Goal: Task Accomplishment & Management: Manage account settings

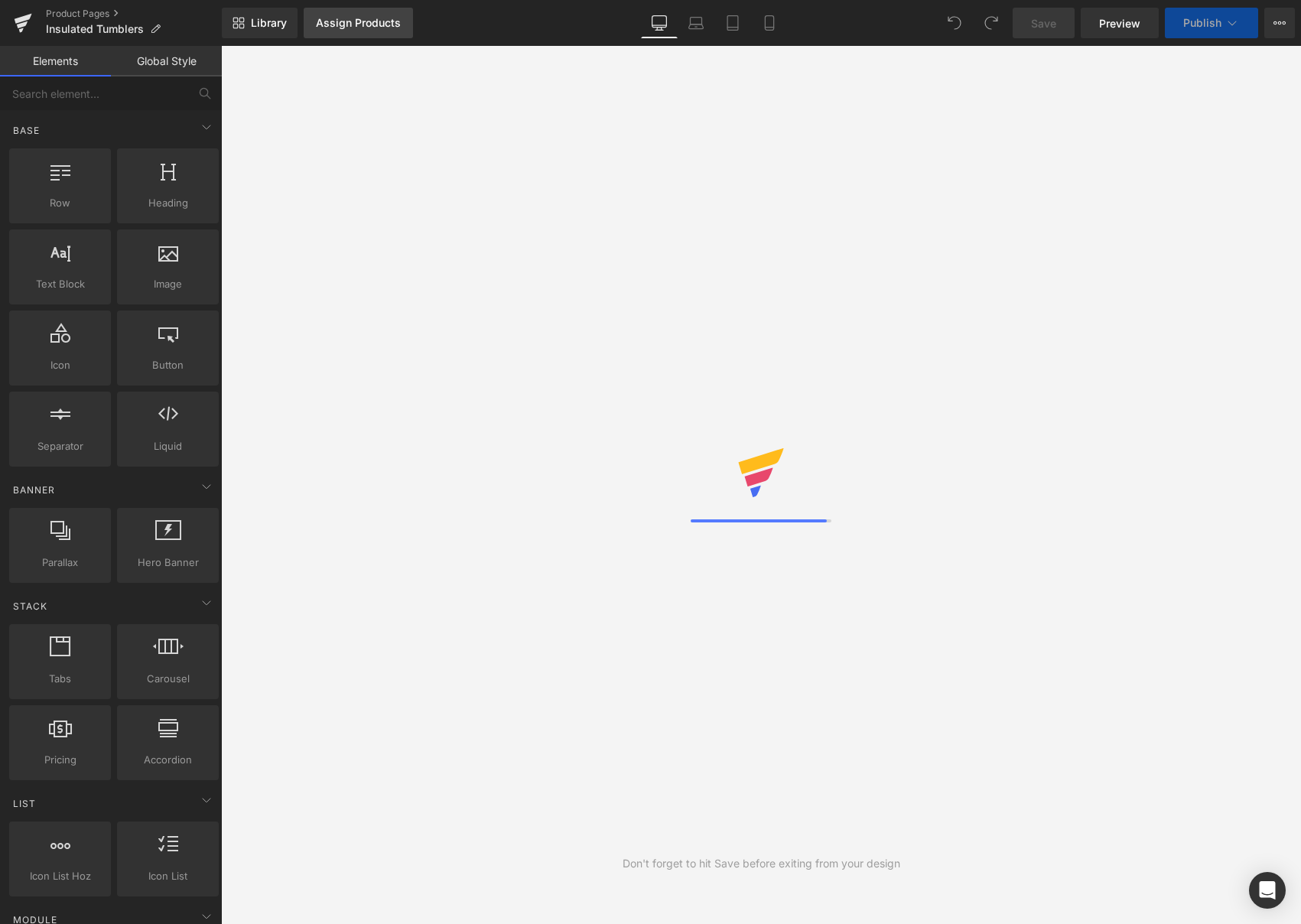
click at [355, 25] on div "Assign Products" at bounding box center [359, 22] width 85 height 12
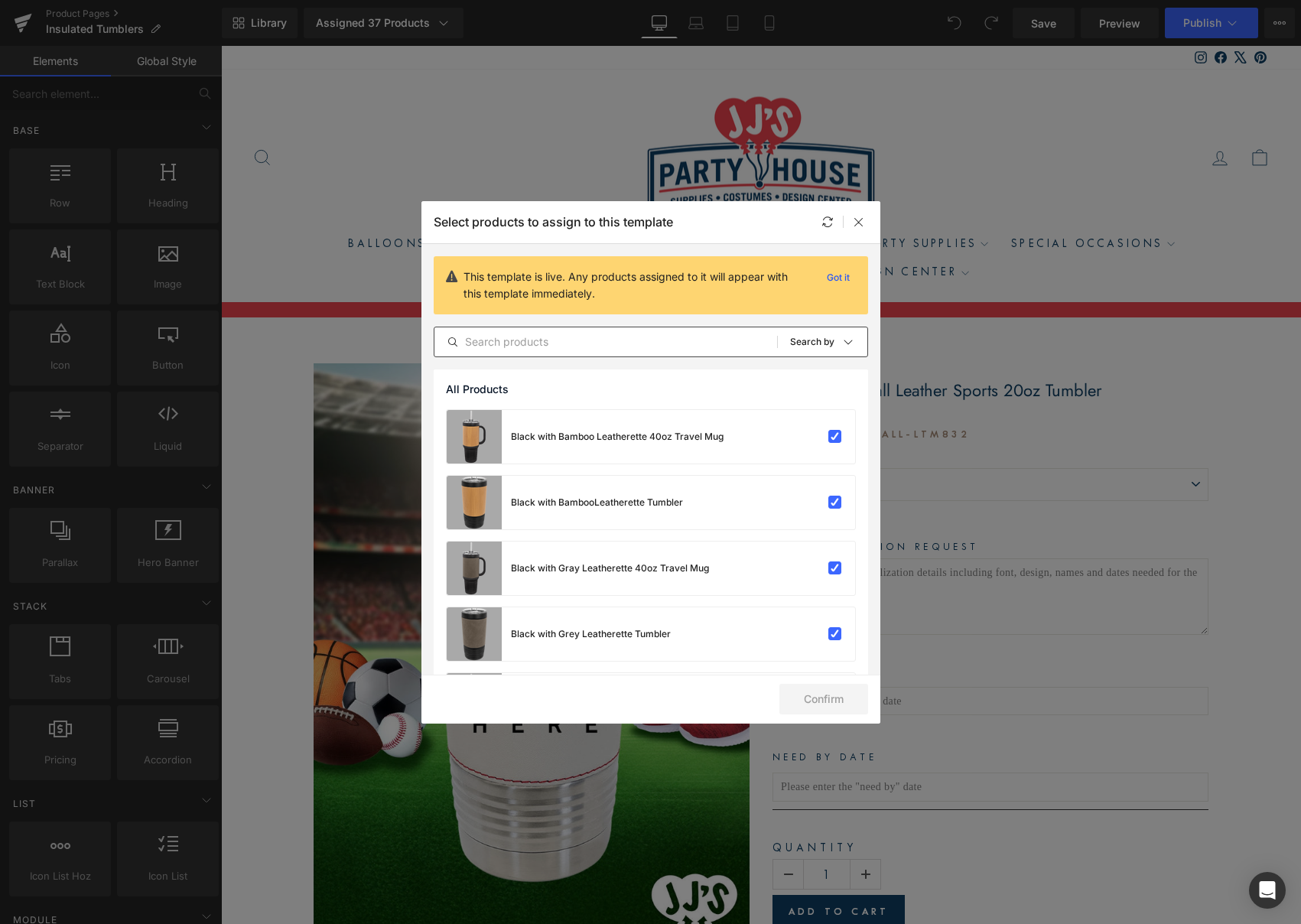
click at [534, 346] on input "text" at bounding box center [606, 342] width 343 height 18
paste input "Custom Tailgate Party Engraved Tumbler"
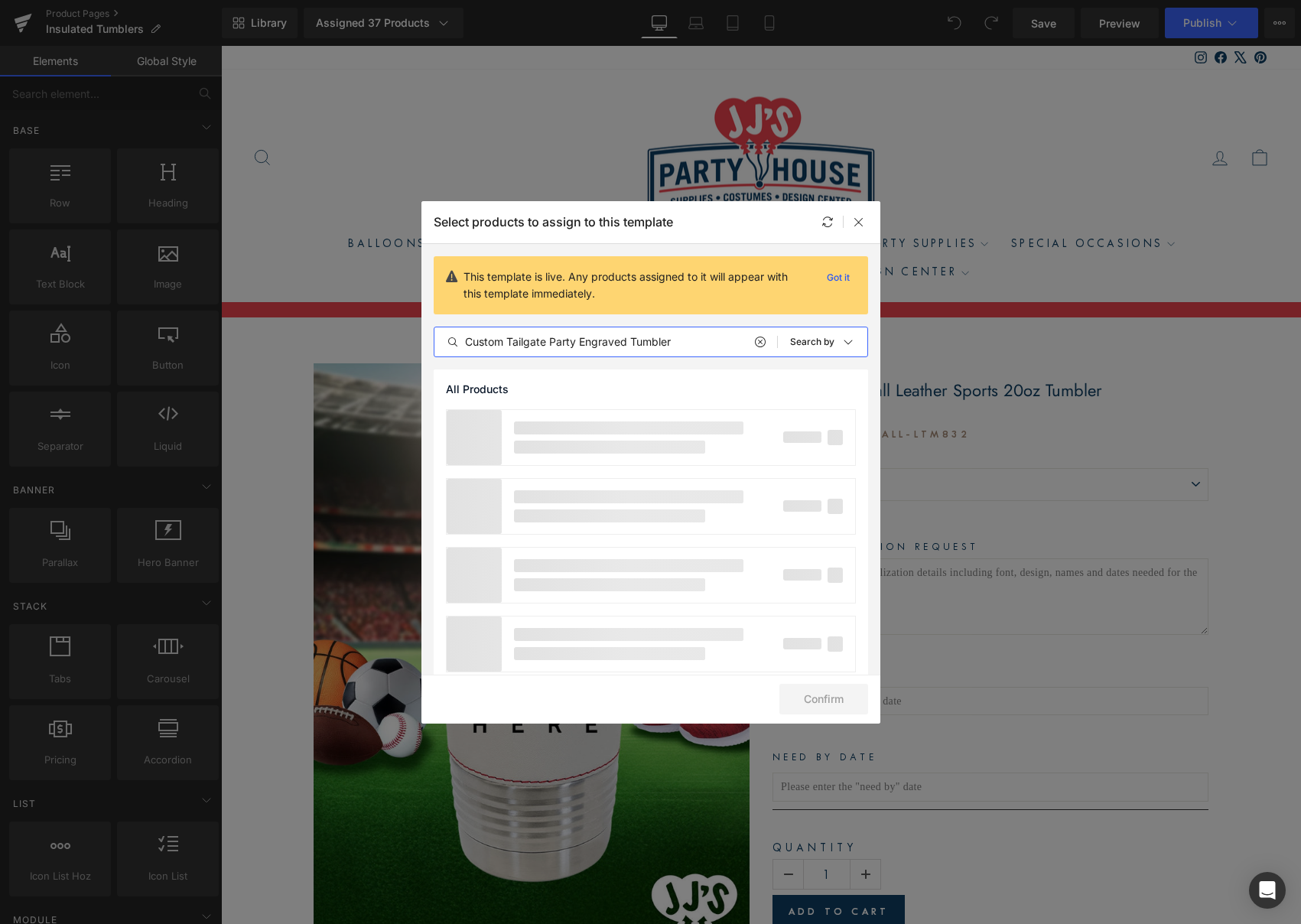
type input "Custom Tailgate Party Engraved Tumbler"
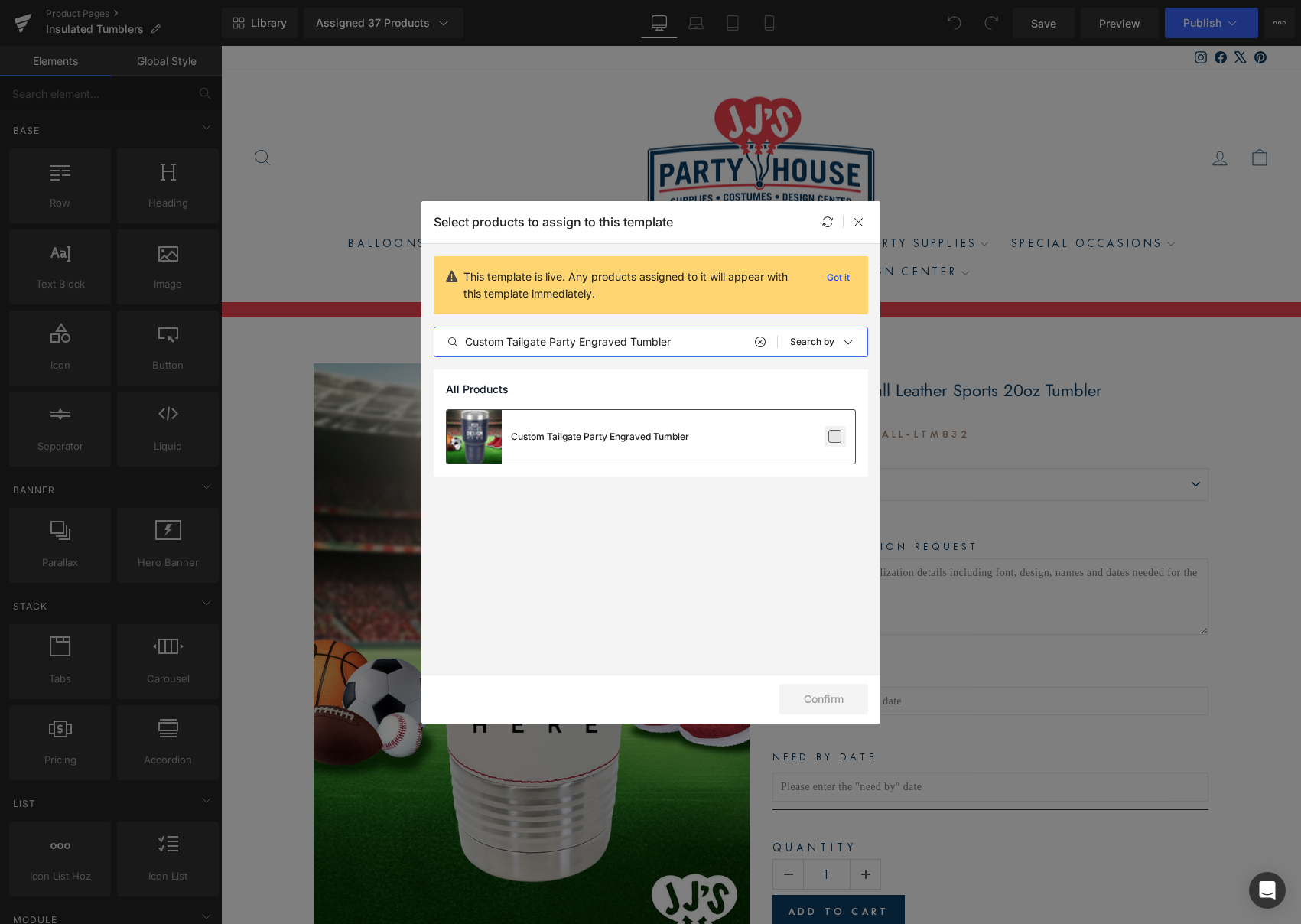
click at [837, 435] on label at bounding box center [835, 436] width 14 height 14
click at [836, 437] on input "checkbox" at bounding box center [836, 437] width 0 height 0
click at [849, 698] on button "Confirm" at bounding box center [823, 699] width 89 height 31
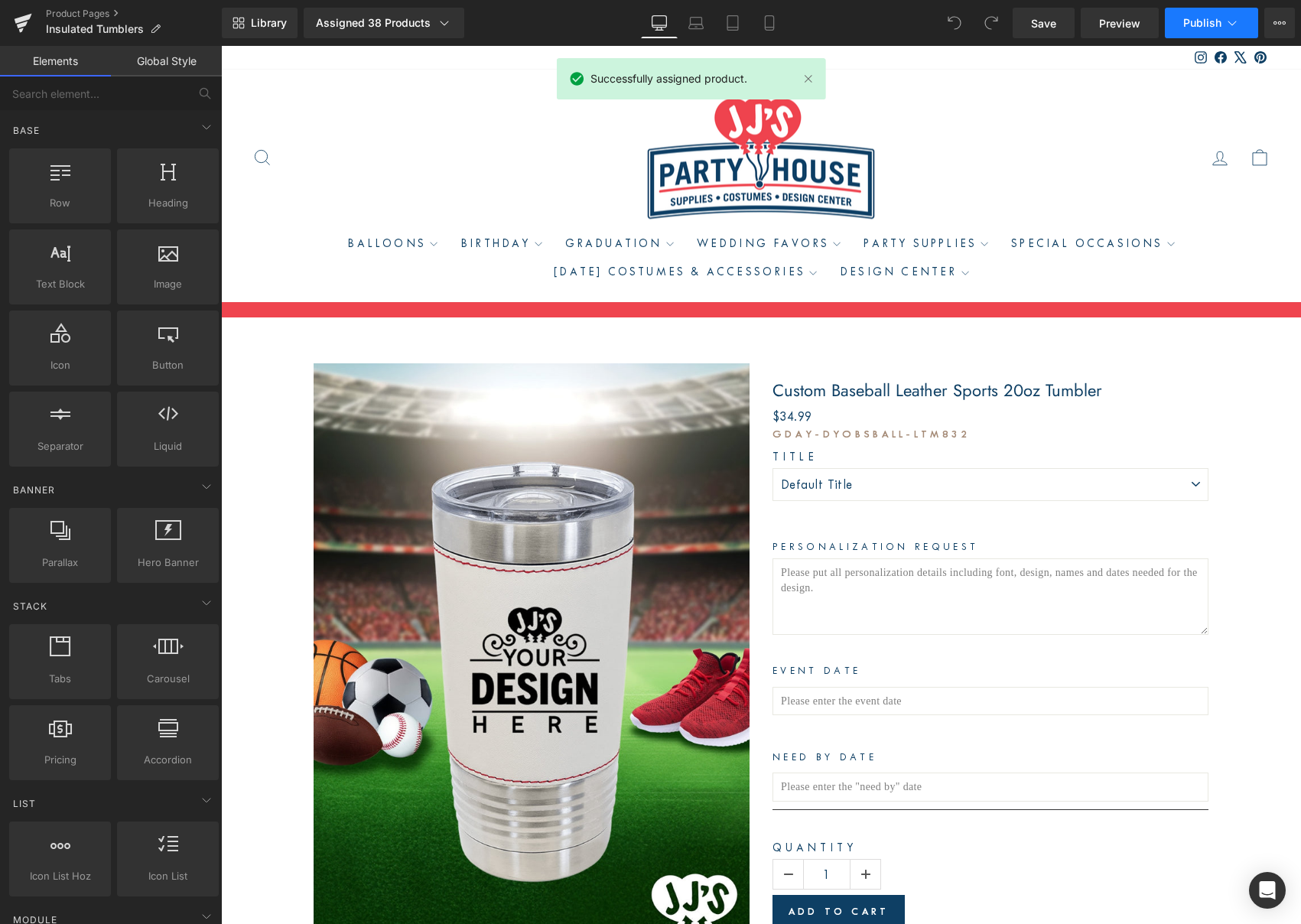
drag, startPoint x: 1058, startPoint y: 28, endPoint x: 1208, endPoint y: 30, distance: 150.0
click at [1058, 28] on link "Save" at bounding box center [1043, 22] width 62 height 31
click at [1198, 27] on span "Publish" at bounding box center [1202, 22] width 38 height 12
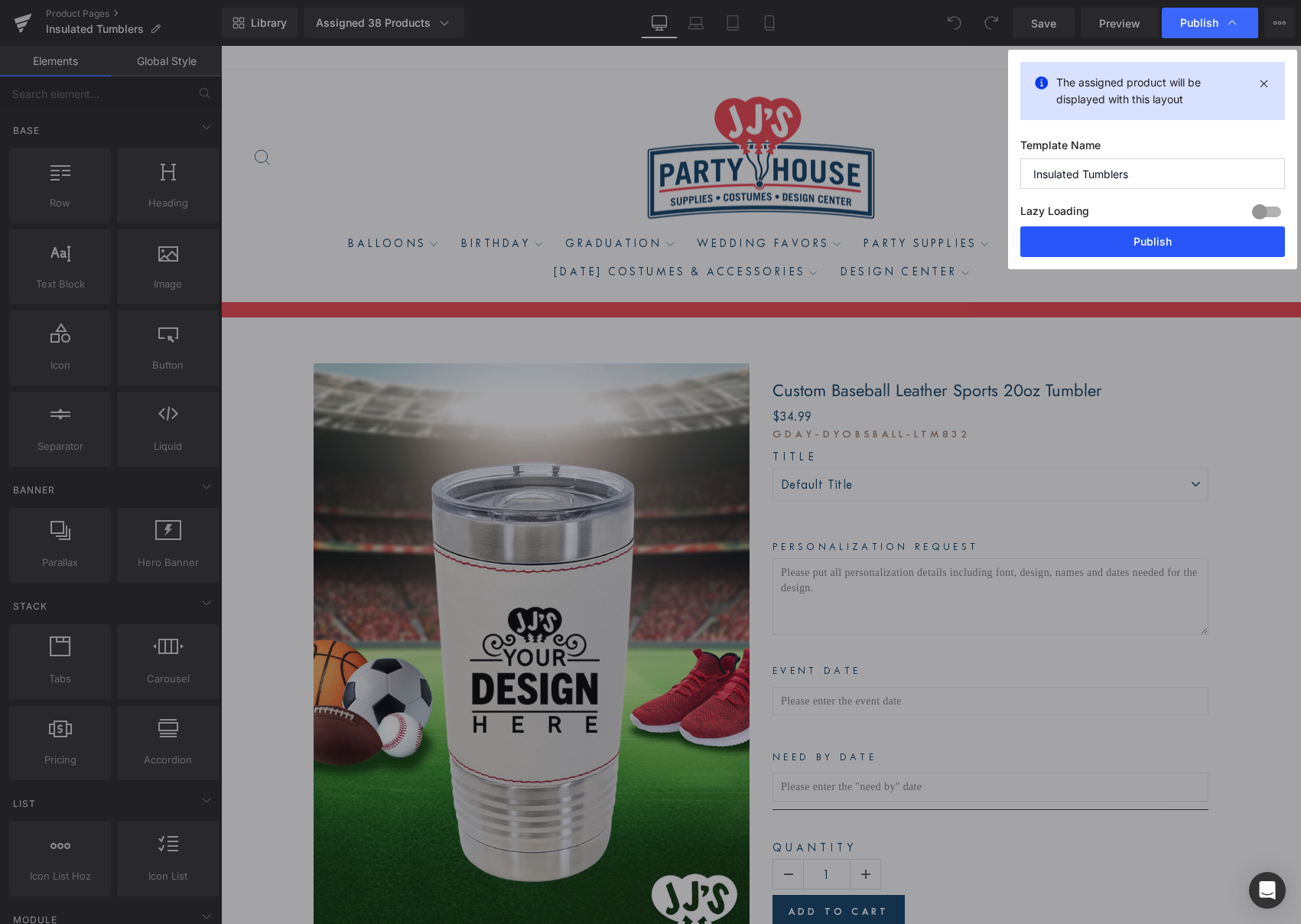
click at [1168, 249] on button "Publish" at bounding box center [1153, 241] width 265 height 31
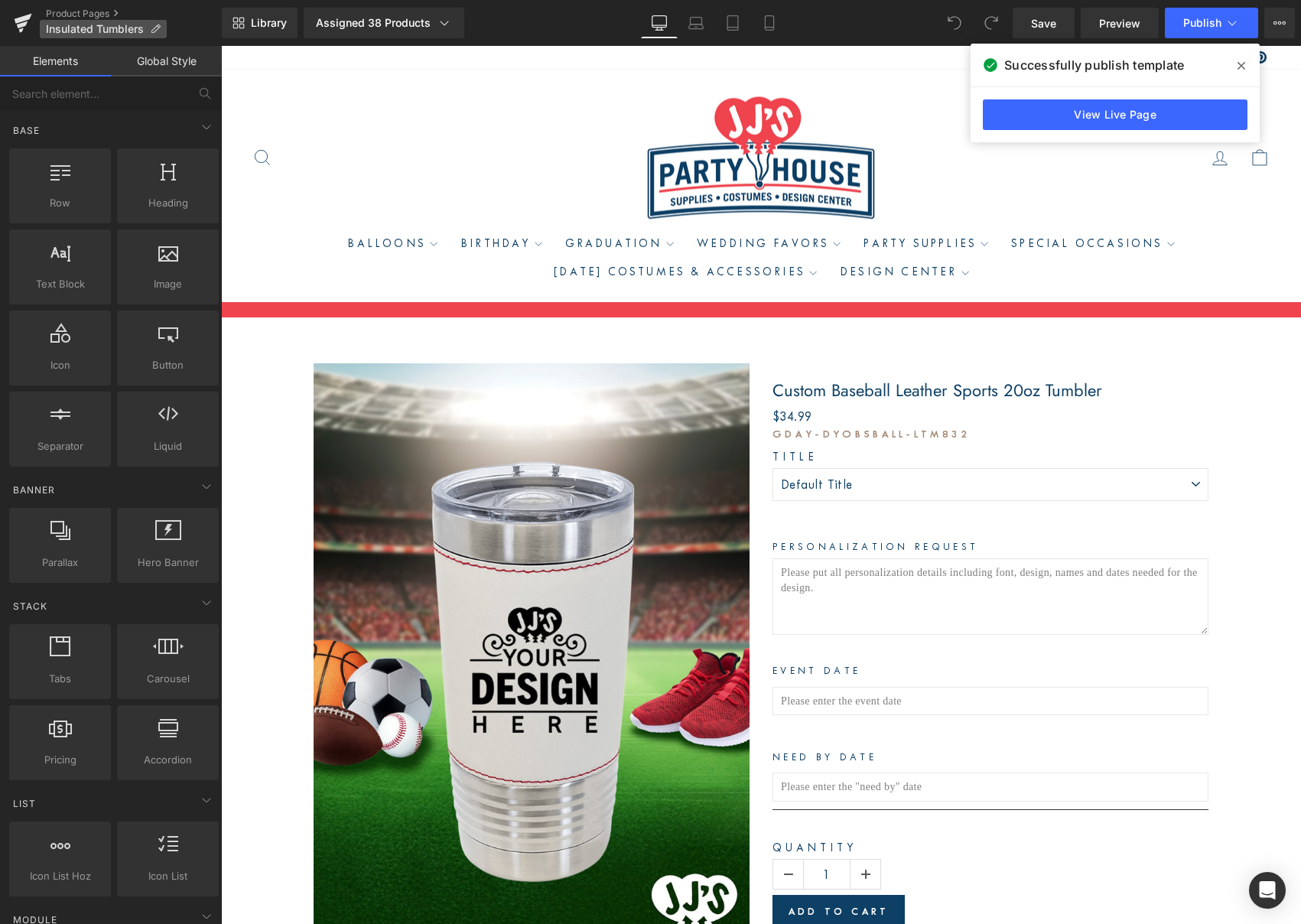
click at [78, 27] on span "Insulated Tumblers" at bounding box center [94, 29] width 98 height 12
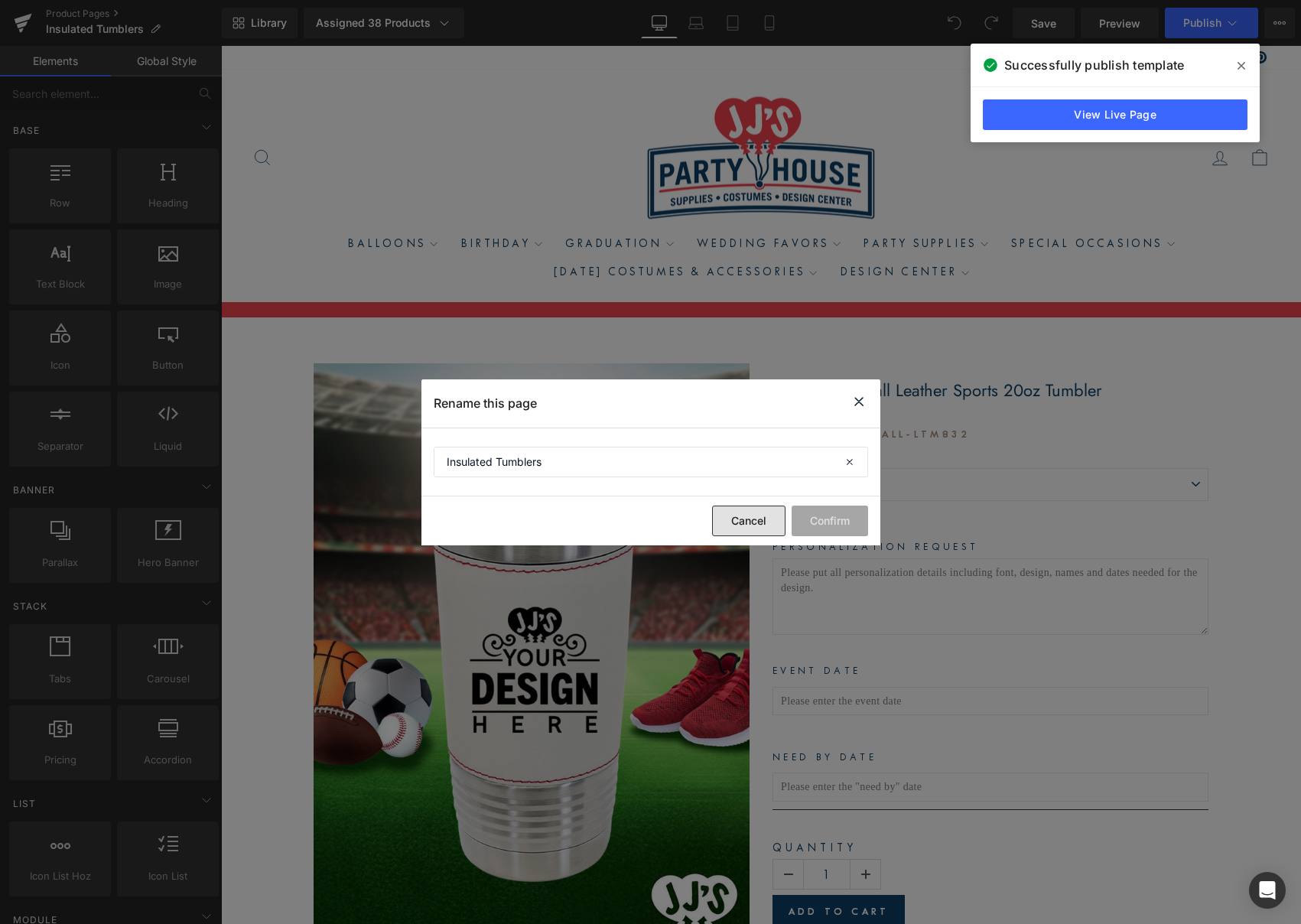
click at [719, 519] on button "Cancel" at bounding box center [749, 521] width 74 height 31
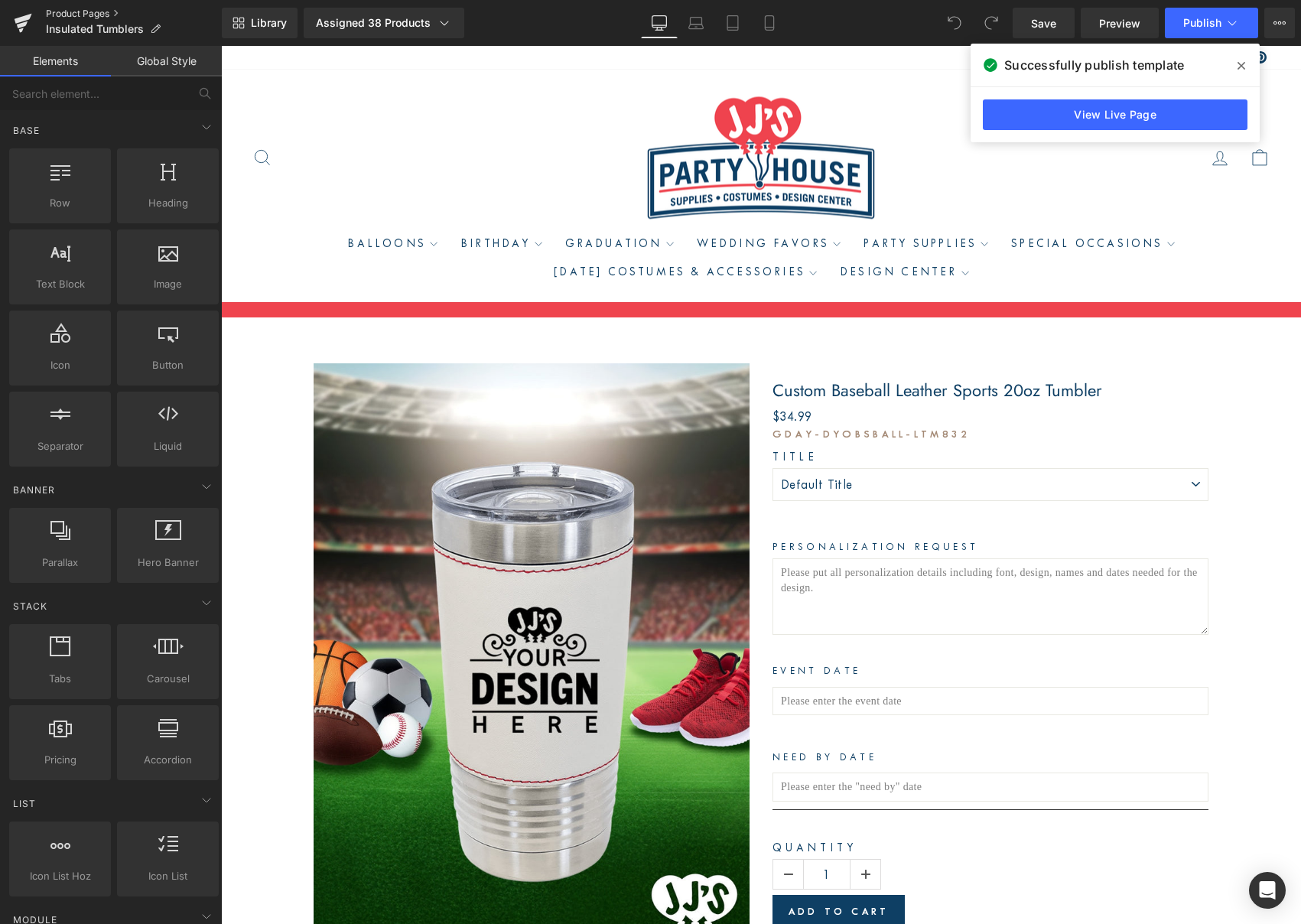
click at [63, 13] on link "Product Pages" at bounding box center [133, 13] width 176 height 12
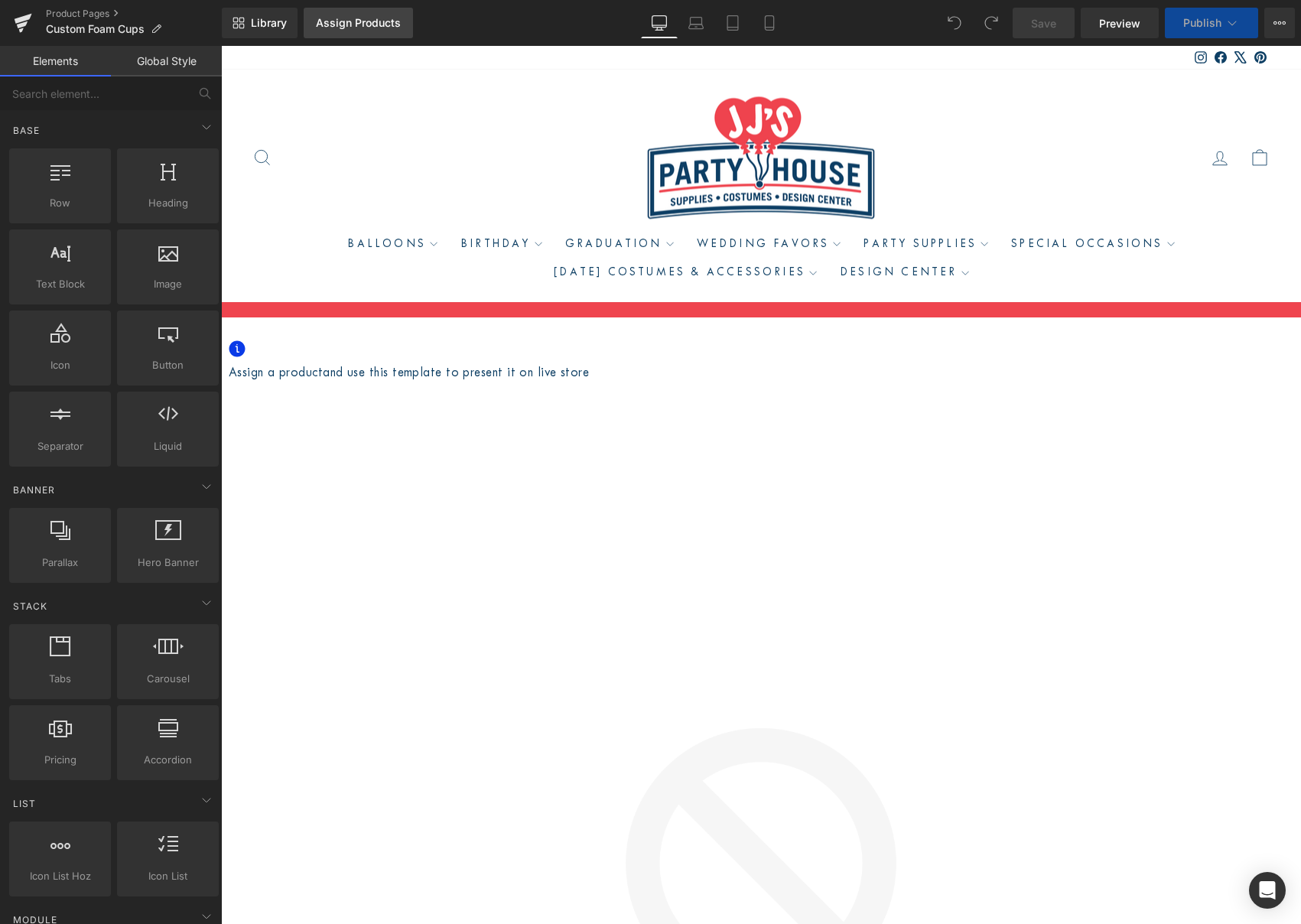
click at [364, 22] on div "Assign Products" at bounding box center [359, 22] width 85 height 12
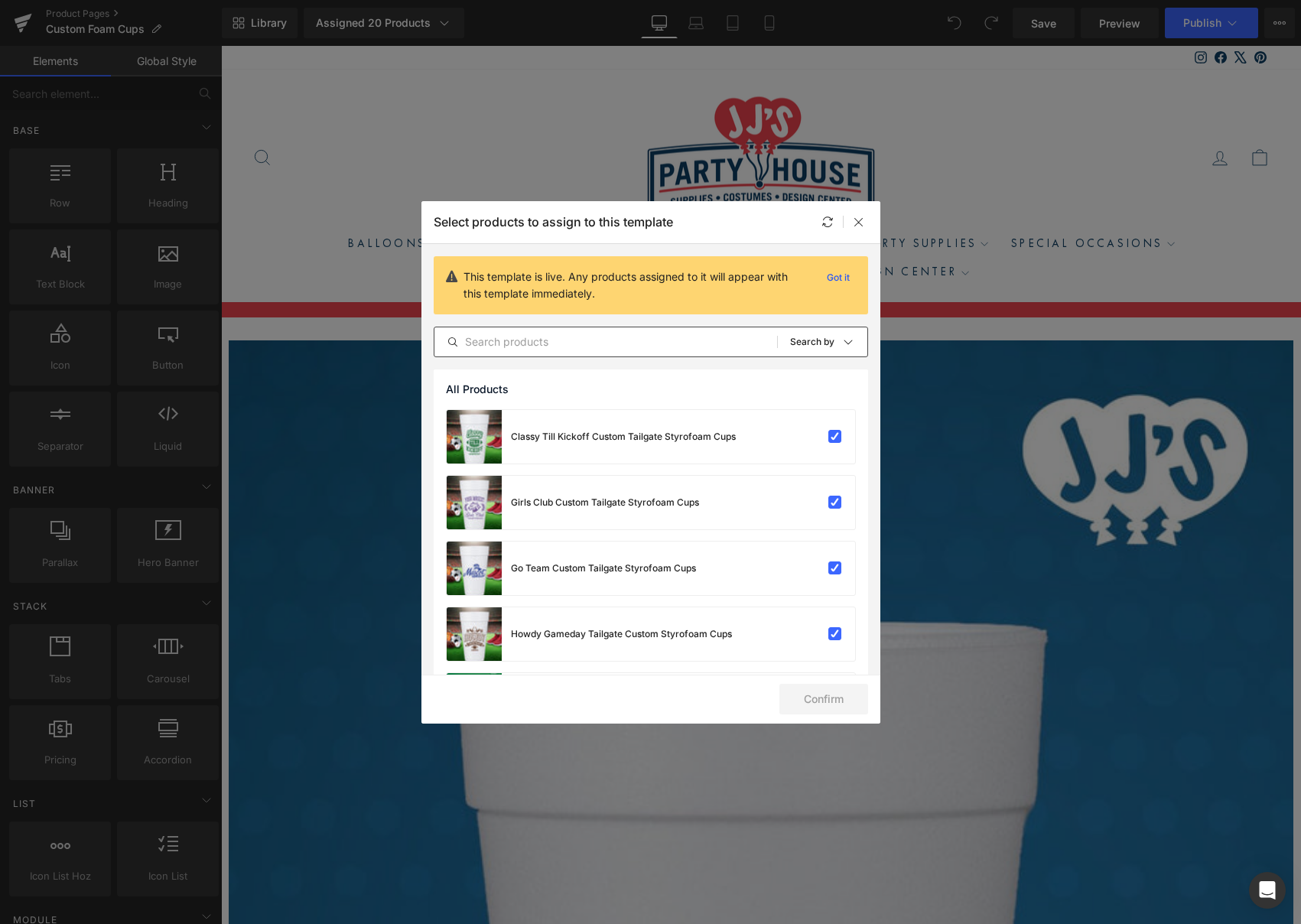
click at [572, 344] on input "text" at bounding box center [606, 342] width 343 height 18
paste input "Custom Tailgate Party Styrofoam Cup"
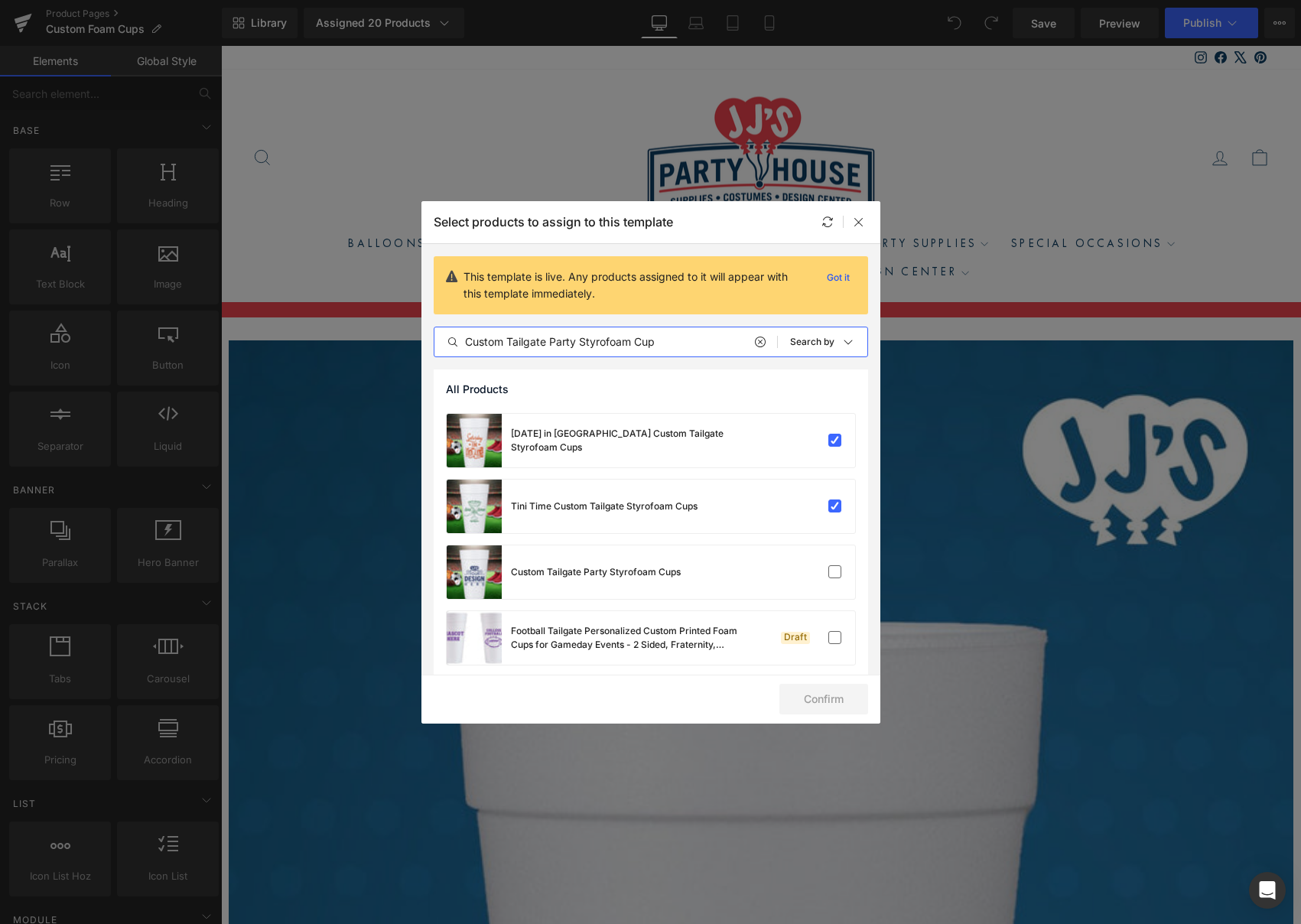
scroll to position [469, 0]
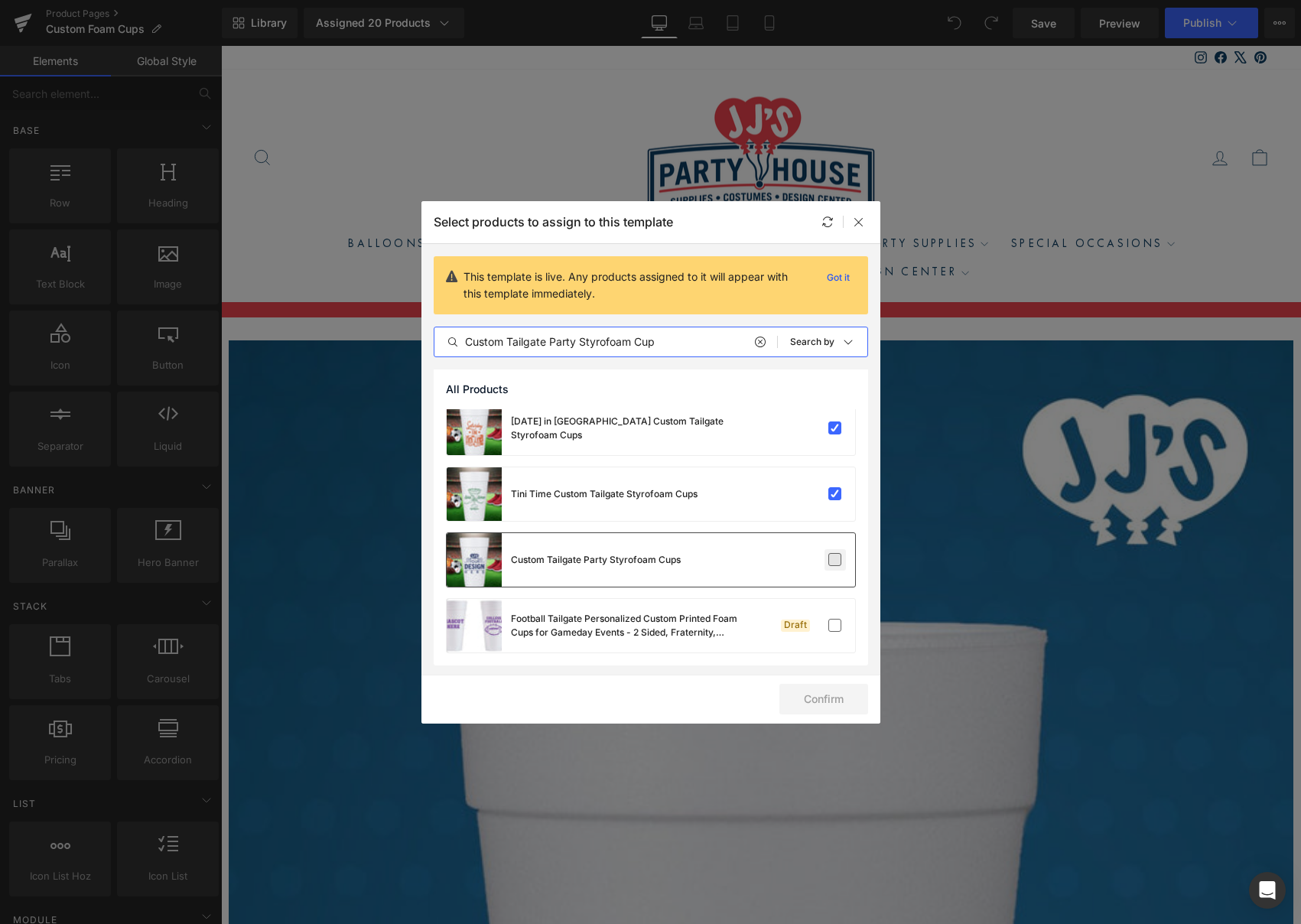
type input "Custom Tailgate Party Styrofoam Cup"
click at [828, 557] on label at bounding box center [835, 560] width 14 height 14
click at [836, 560] on input "checkbox" at bounding box center [836, 560] width 0 height 0
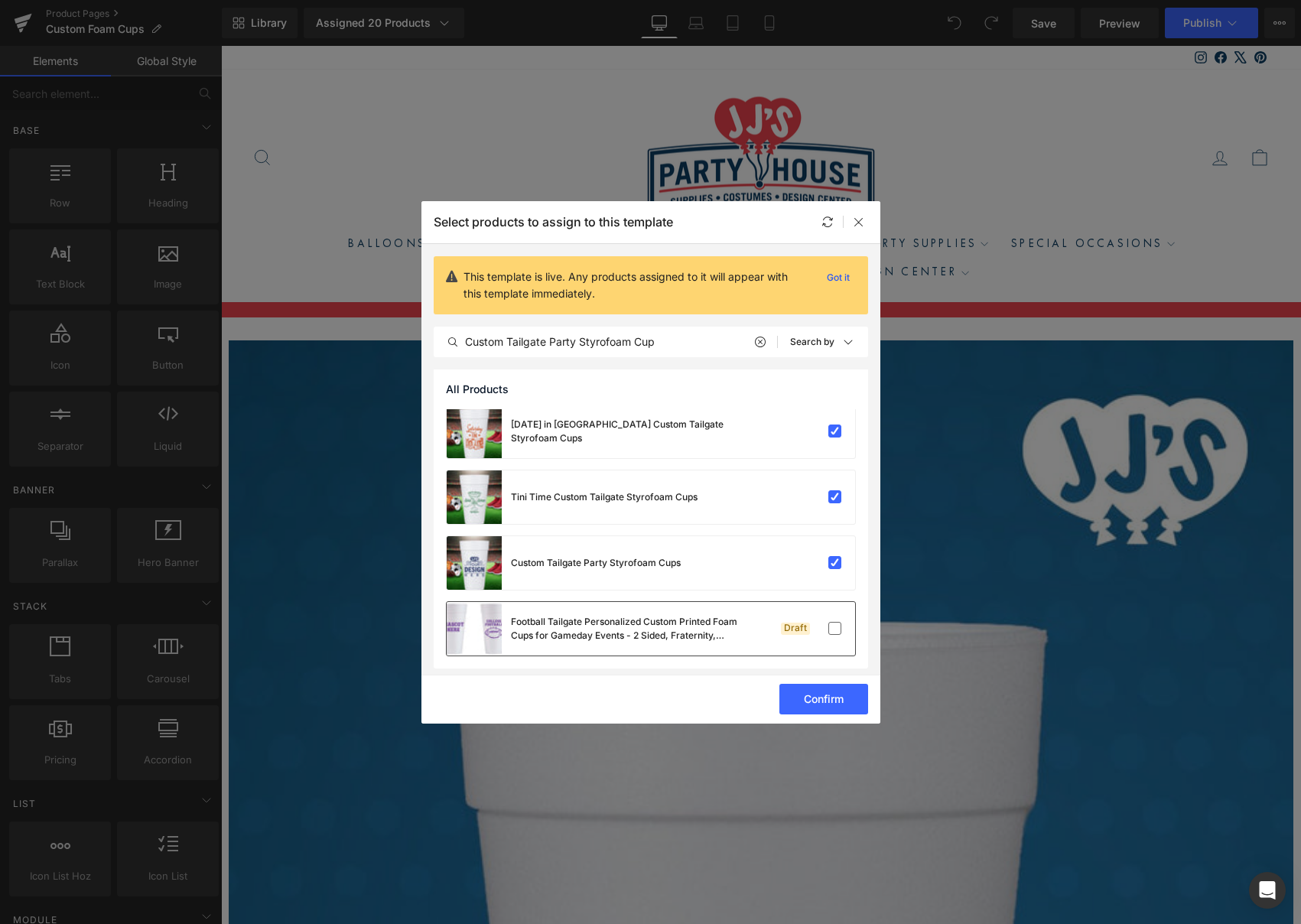
drag, startPoint x: 833, startPoint y: 623, endPoint x: 830, endPoint y: 615, distance: 8.5
click at [833, 623] on label at bounding box center [835, 628] width 14 height 14
click at [836, 628] on input "checkbox" at bounding box center [836, 628] width 0 height 0
click at [841, 704] on button "Confirm" at bounding box center [823, 699] width 89 height 31
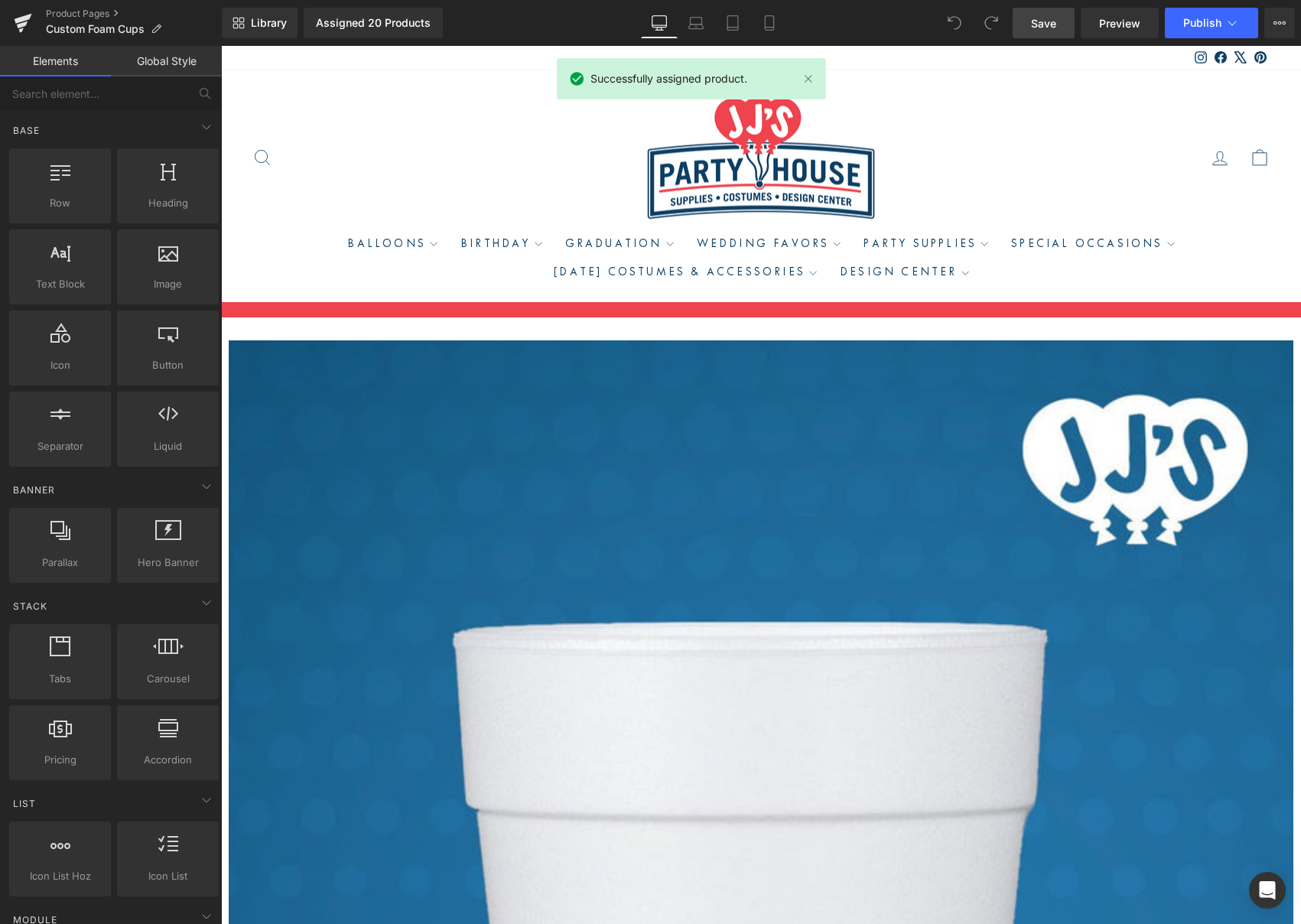
click at [1054, 19] on span "Save" at bounding box center [1043, 22] width 25 height 16
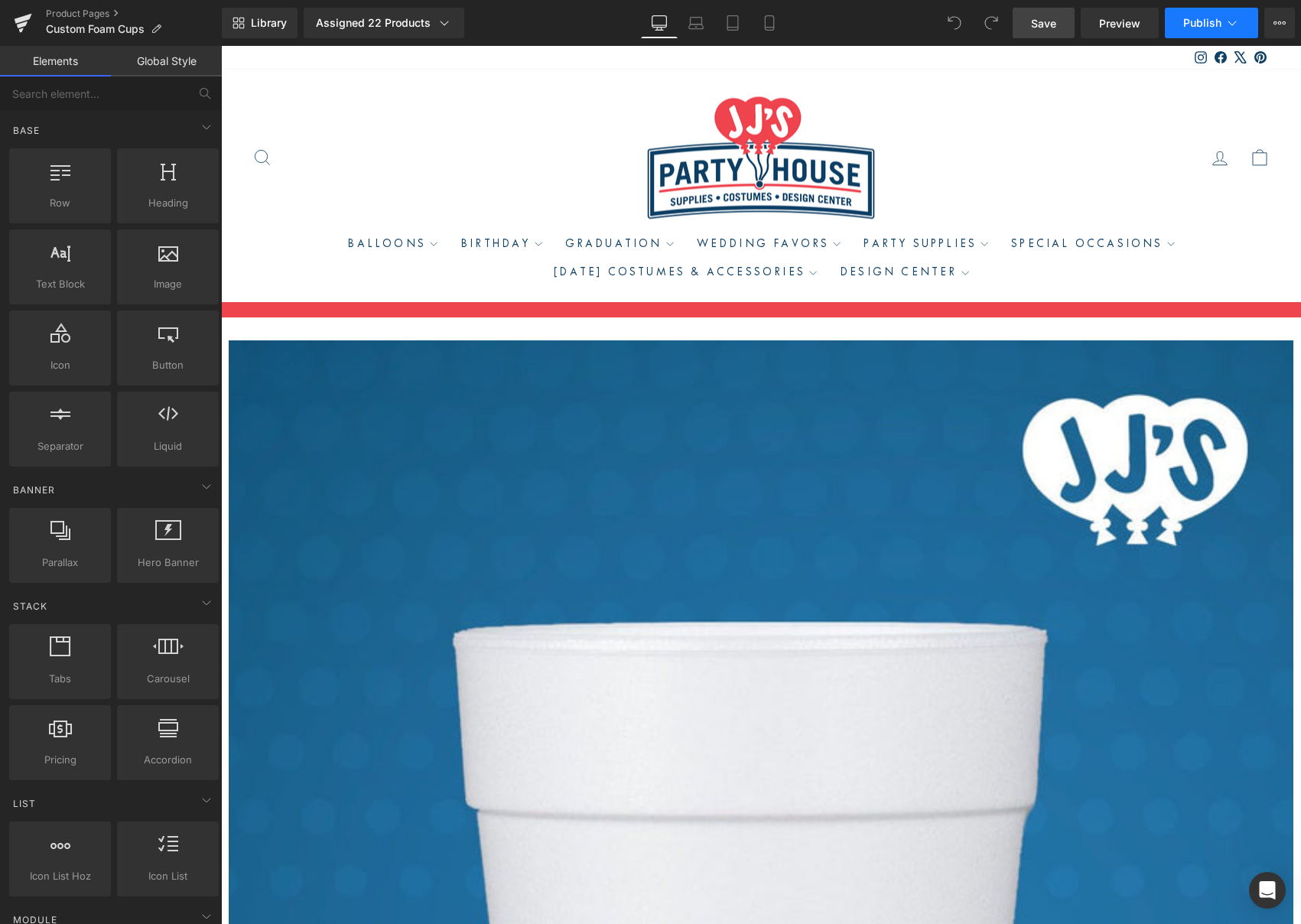
click at [1186, 24] on span "Publish" at bounding box center [1202, 22] width 38 height 12
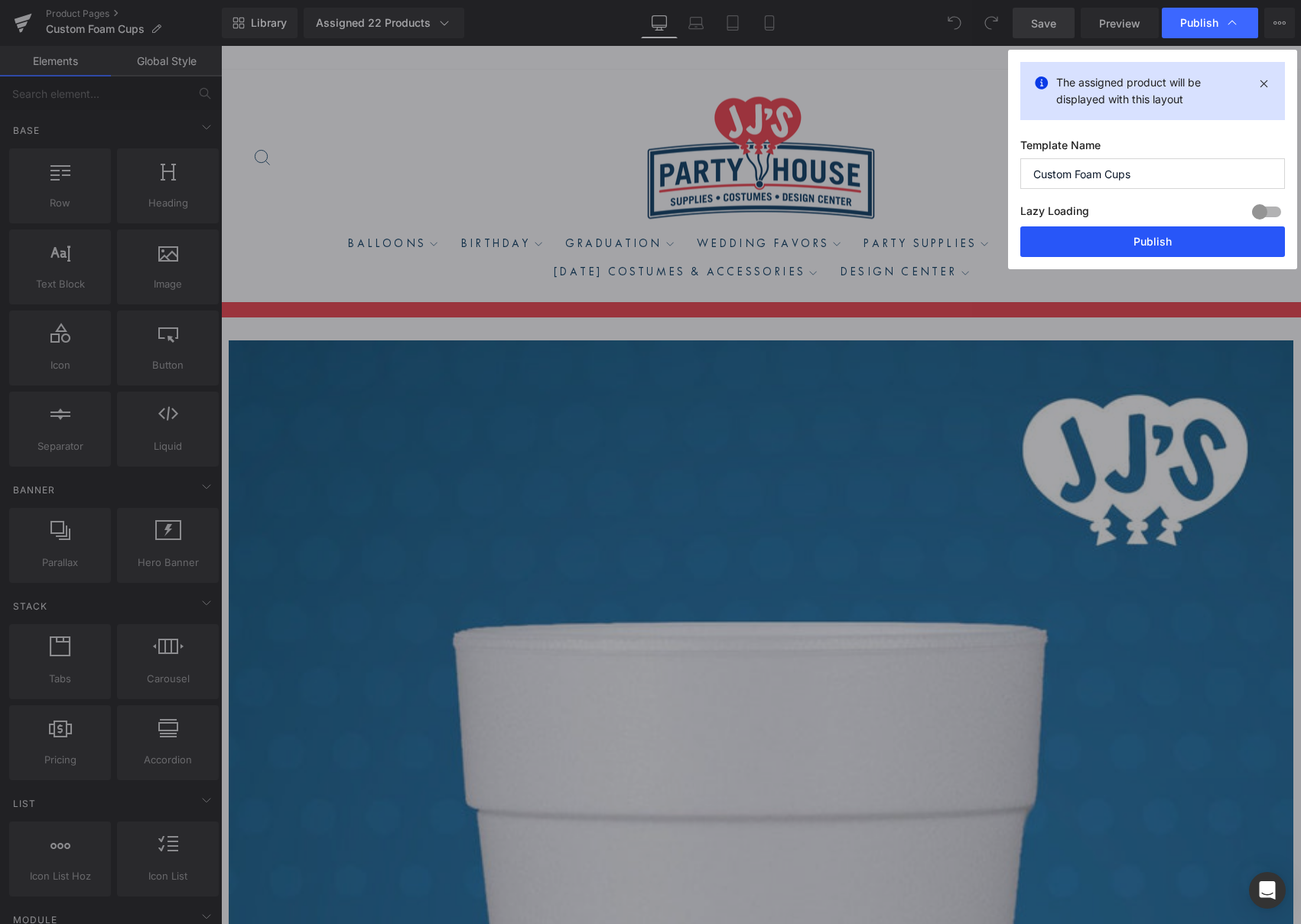
drag, startPoint x: 915, startPoint y: 208, endPoint x: 1136, endPoint y: 253, distance: 225.5
click at [1136, 253] on button "Publish" at bounding box center [1153, 241] width 265 height 31
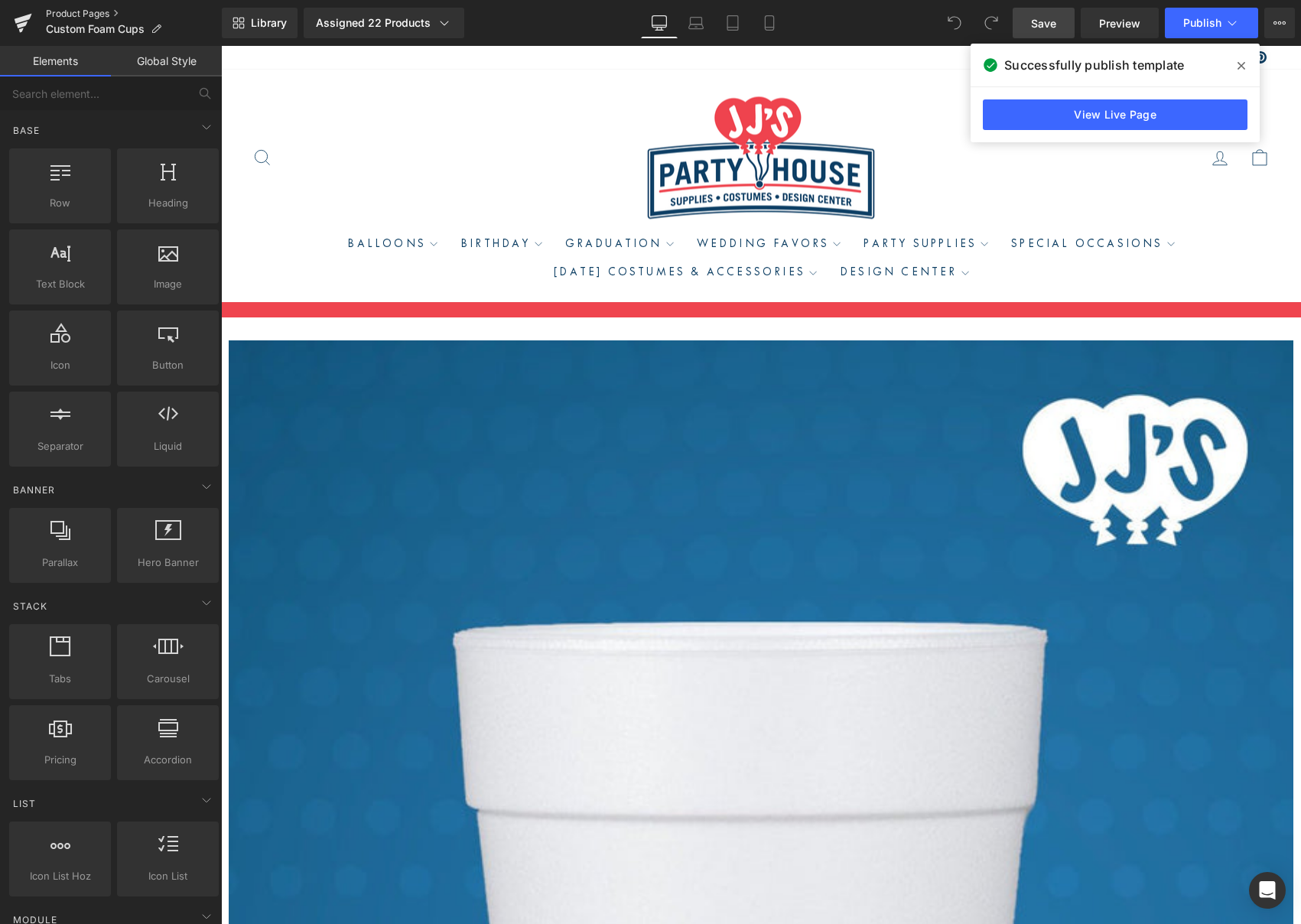
click at [89, 14] on link "Product Pages" at bounding box center [133, 13] width 176 height 12
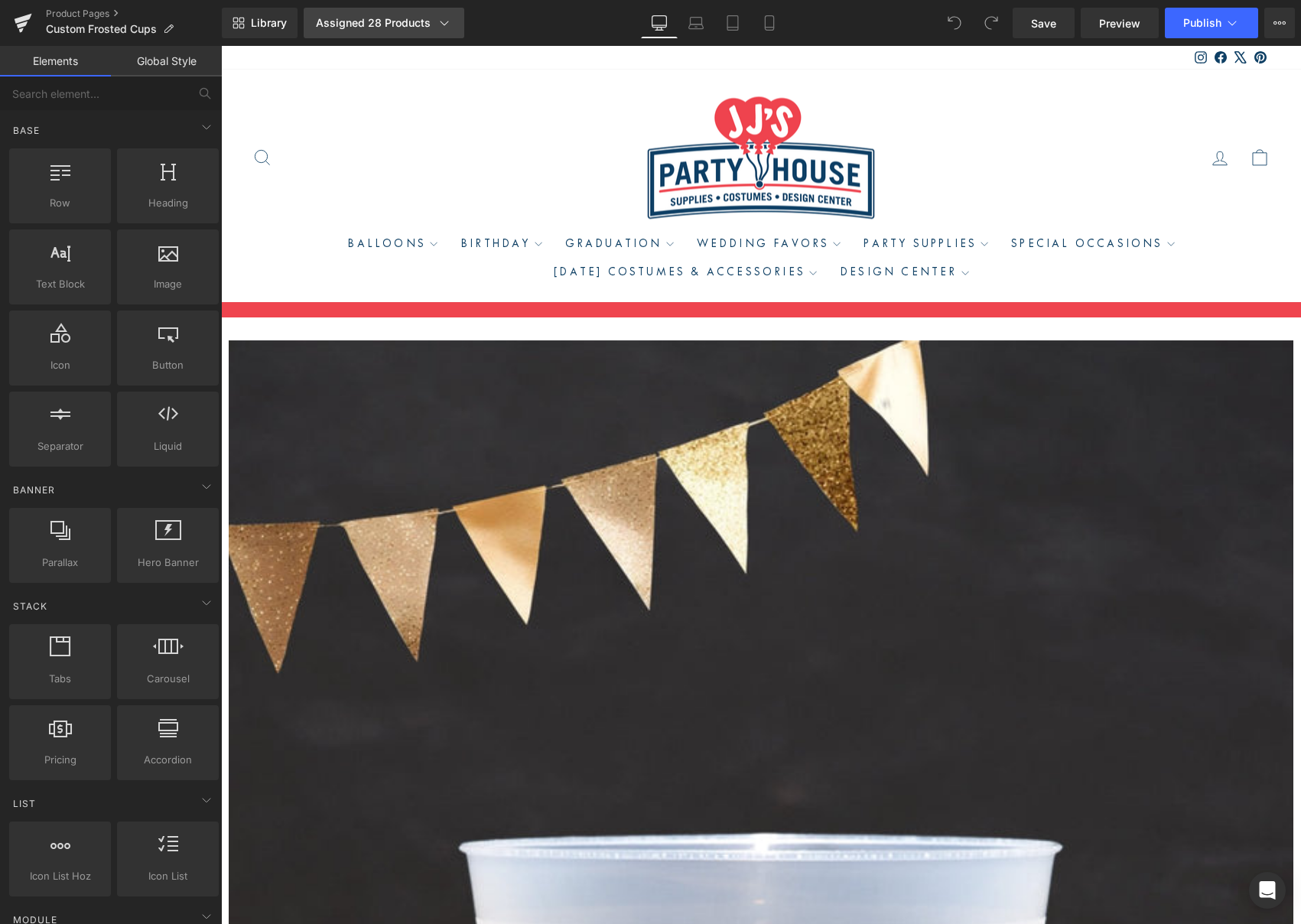
click at [354, 27] on div "Assigned 28 Products" at bounding box center [384, 22] width 136 height 15
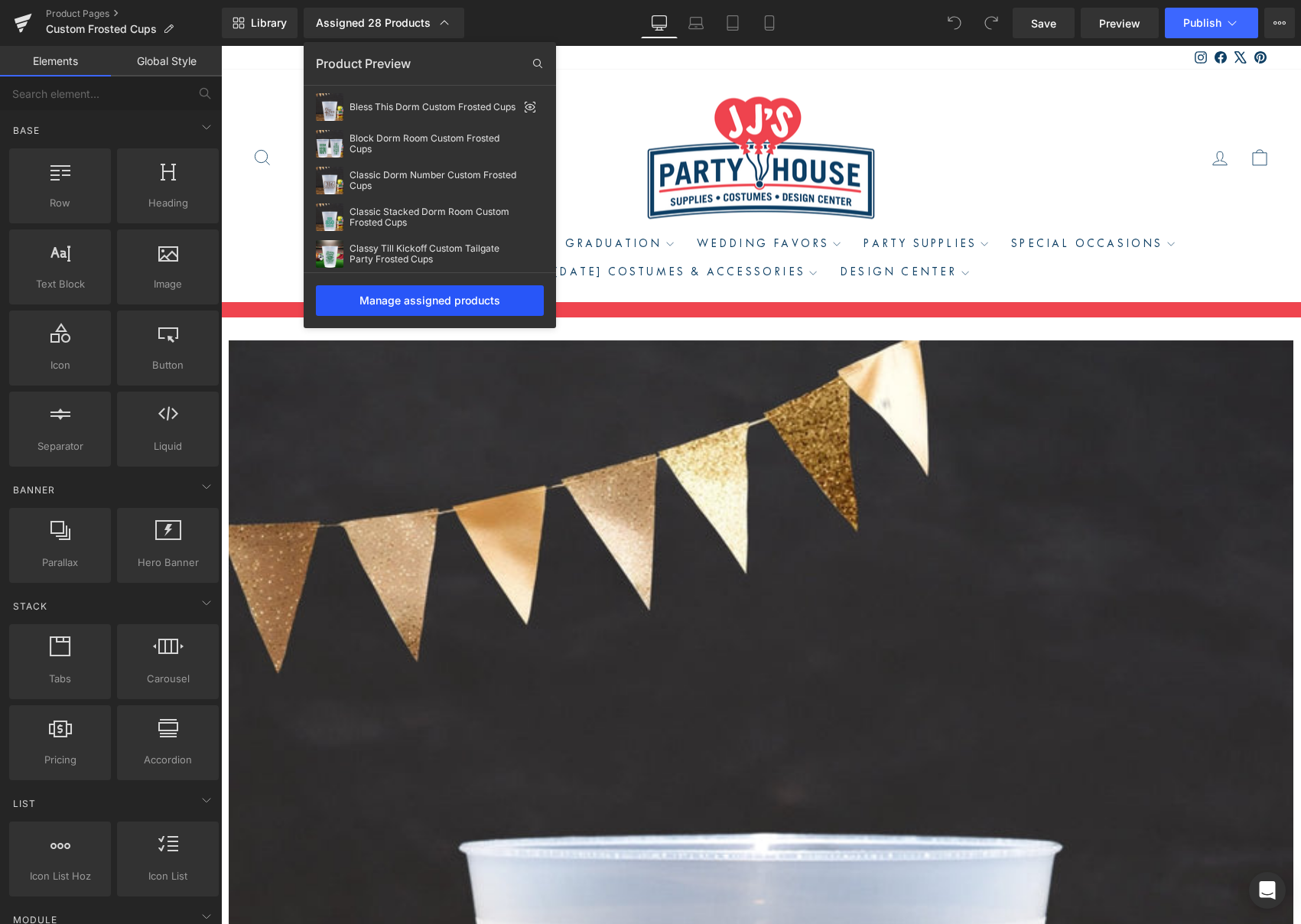
click at [410, 296] on div "Manage assigned products" at bounding box center [430, 301] width 228 height 31
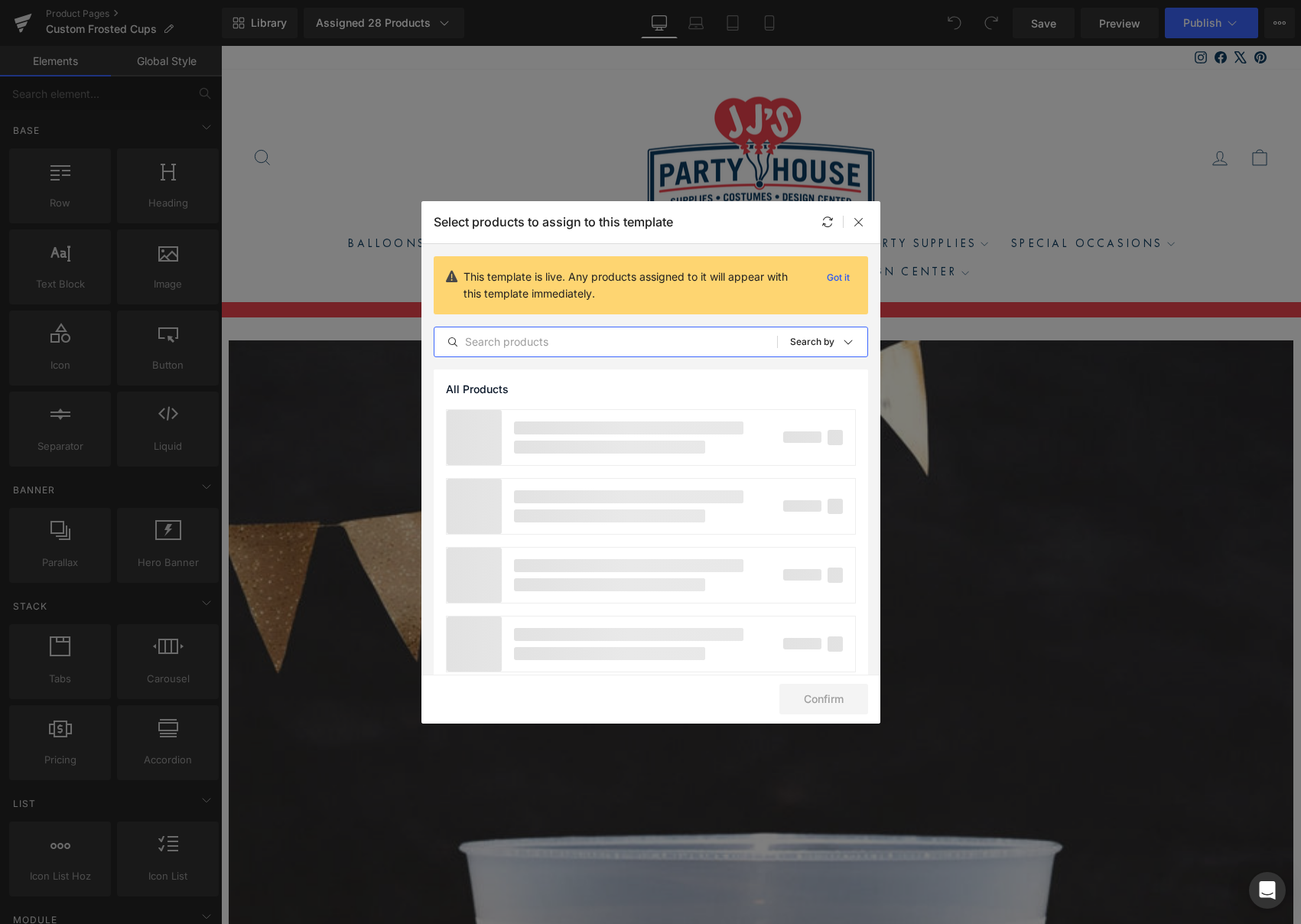
click at [508, 340] on input "text" at bounding box center [606, 342] width 343 height 18
paste input "Custom Tailgate Party Frosted Cups"
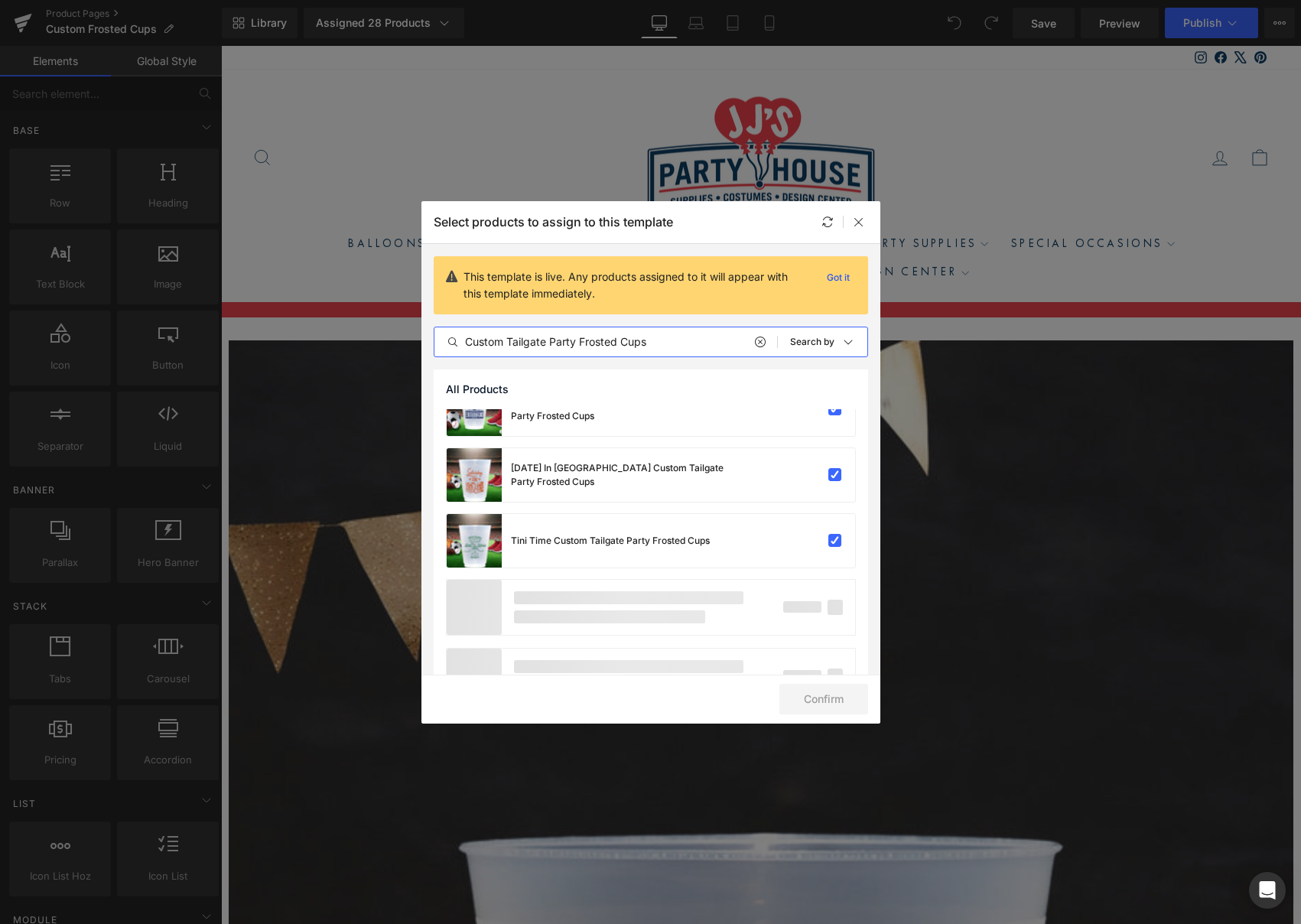
scroll to position [403, 0]
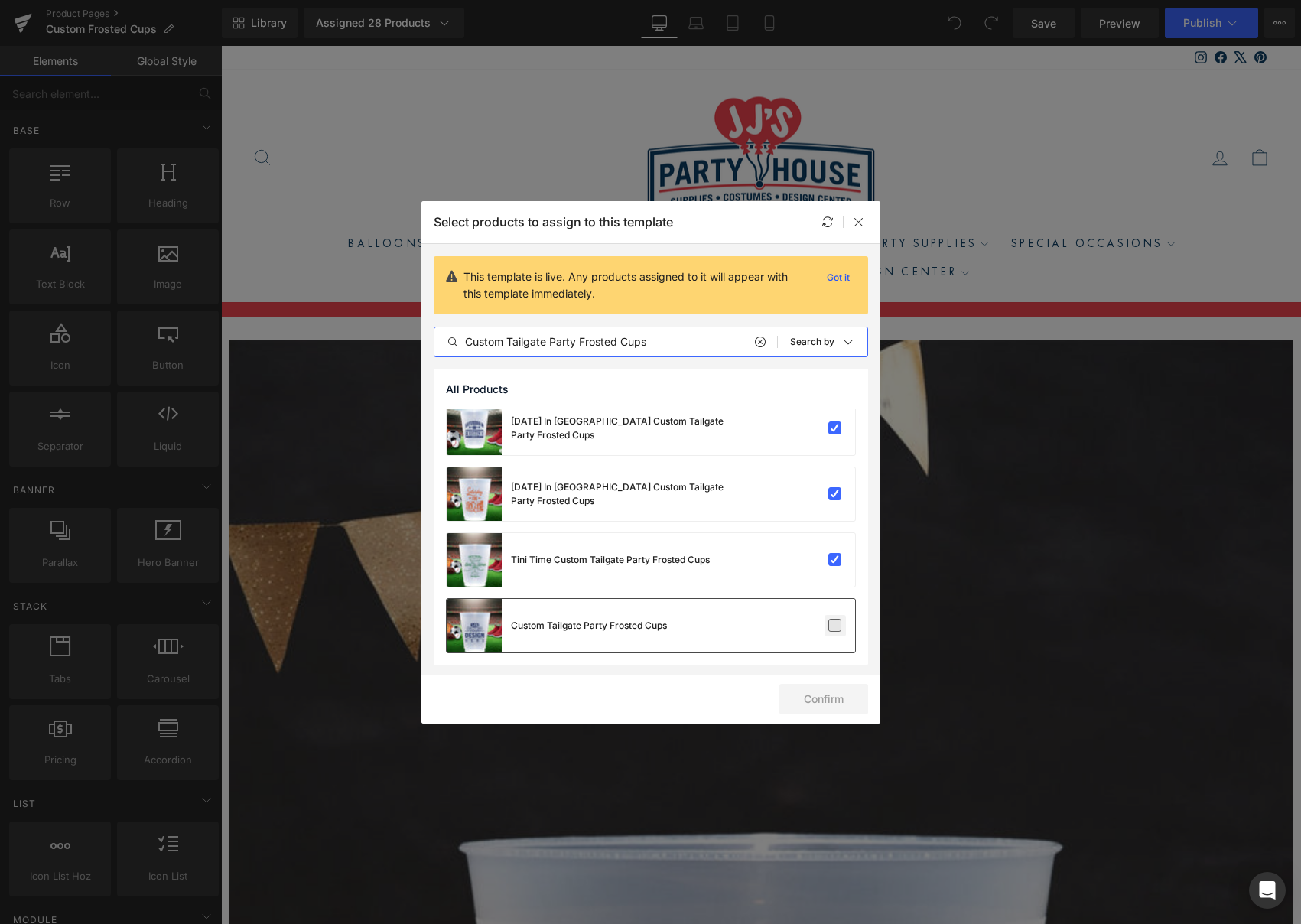
type input "Custom Tailgate Party Frosted Cups"
click at [828, 623] on label at bounding box center [835, 625] width 14 height 14
click at [836, 626] on input "checkbox" at bounding box center [836, 626] width 0 height 0
click at [836, 703] on button "Confirm" at bounding box center [823, 699] width 89 height 31
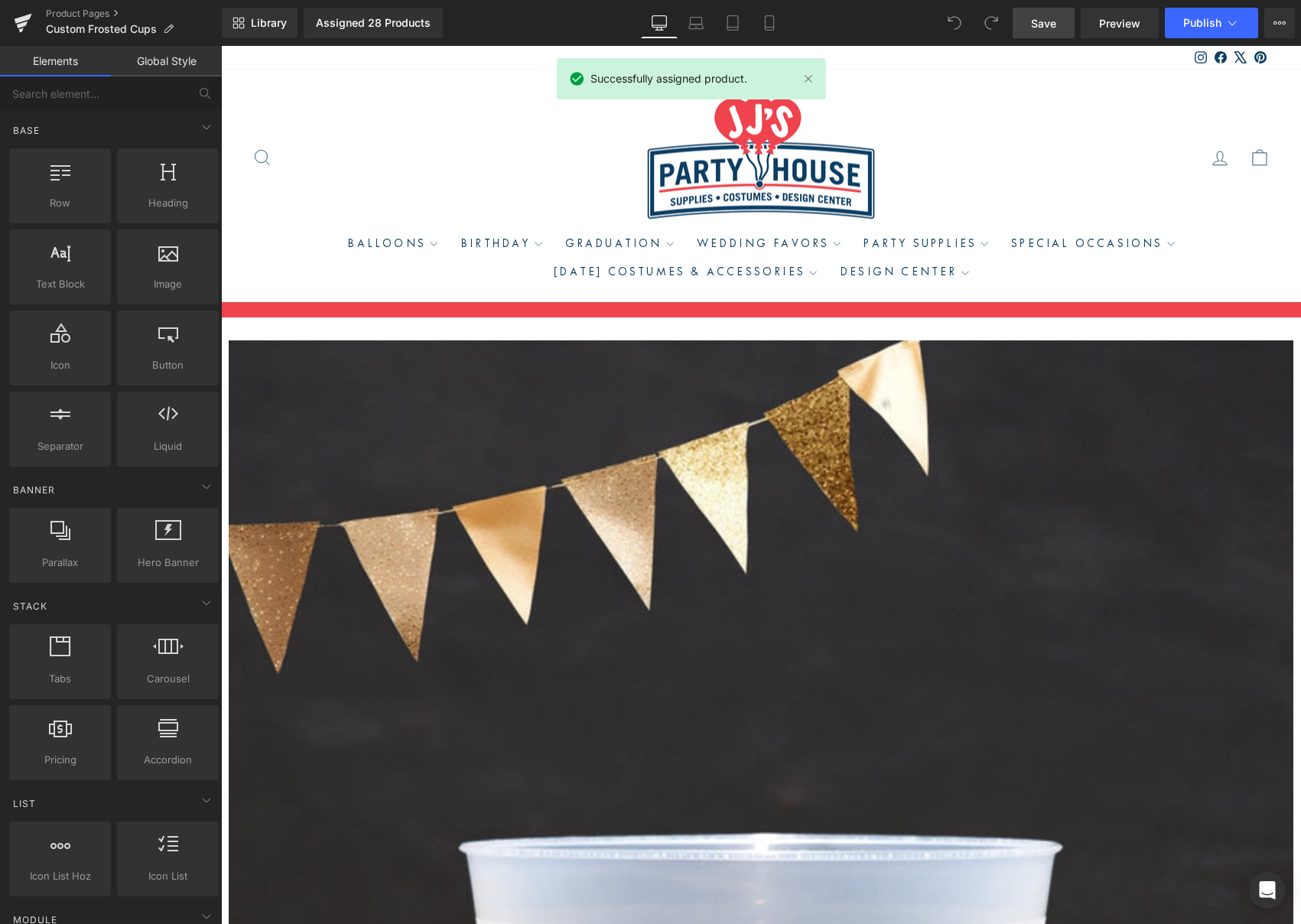
click at [1037, 21] on span "Save" at bounding box center [1043, 22] width 25 height 16
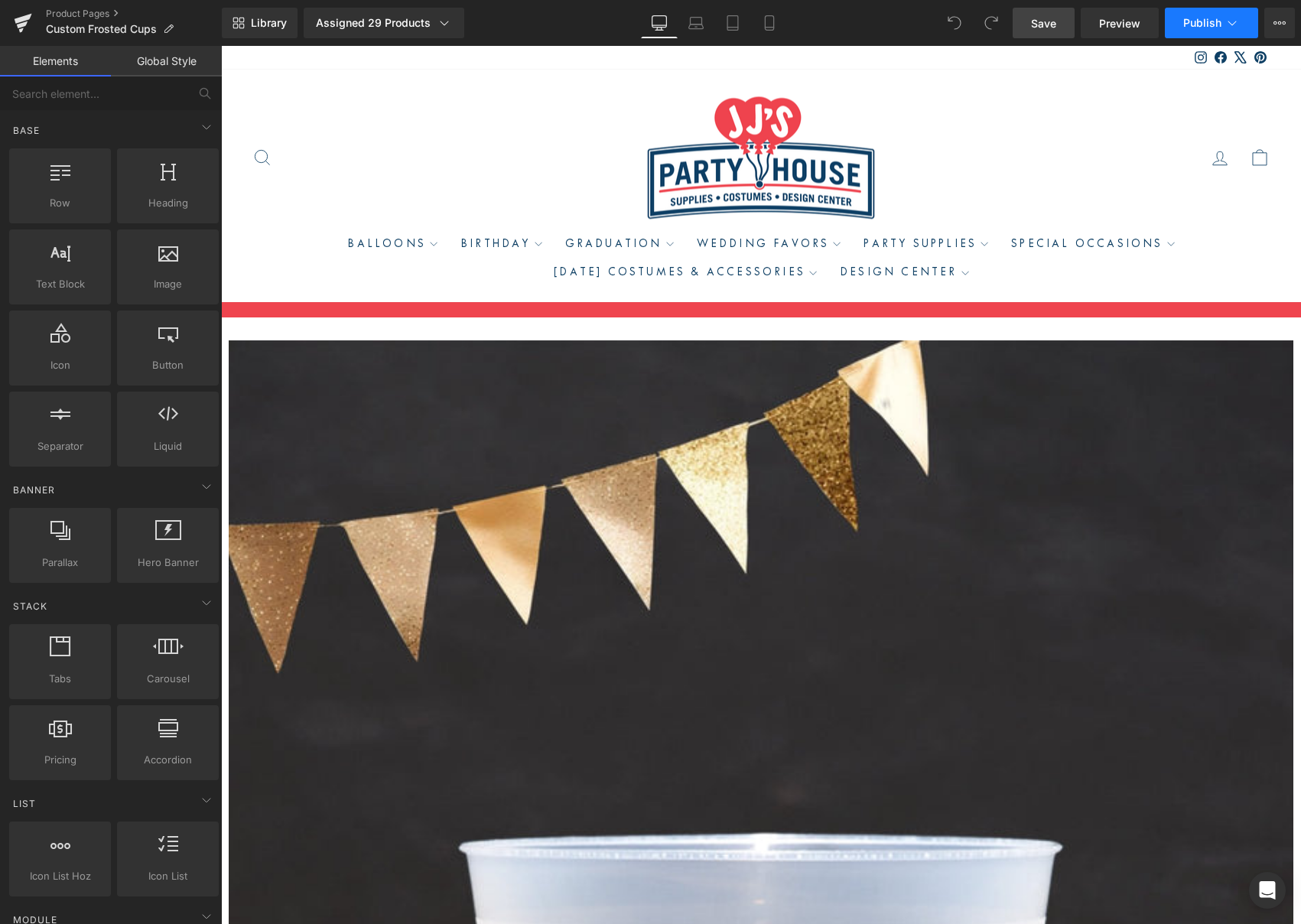
click at [1189, 24] on span "Publish" at bounding box center [1202, 22] width 38 height 12
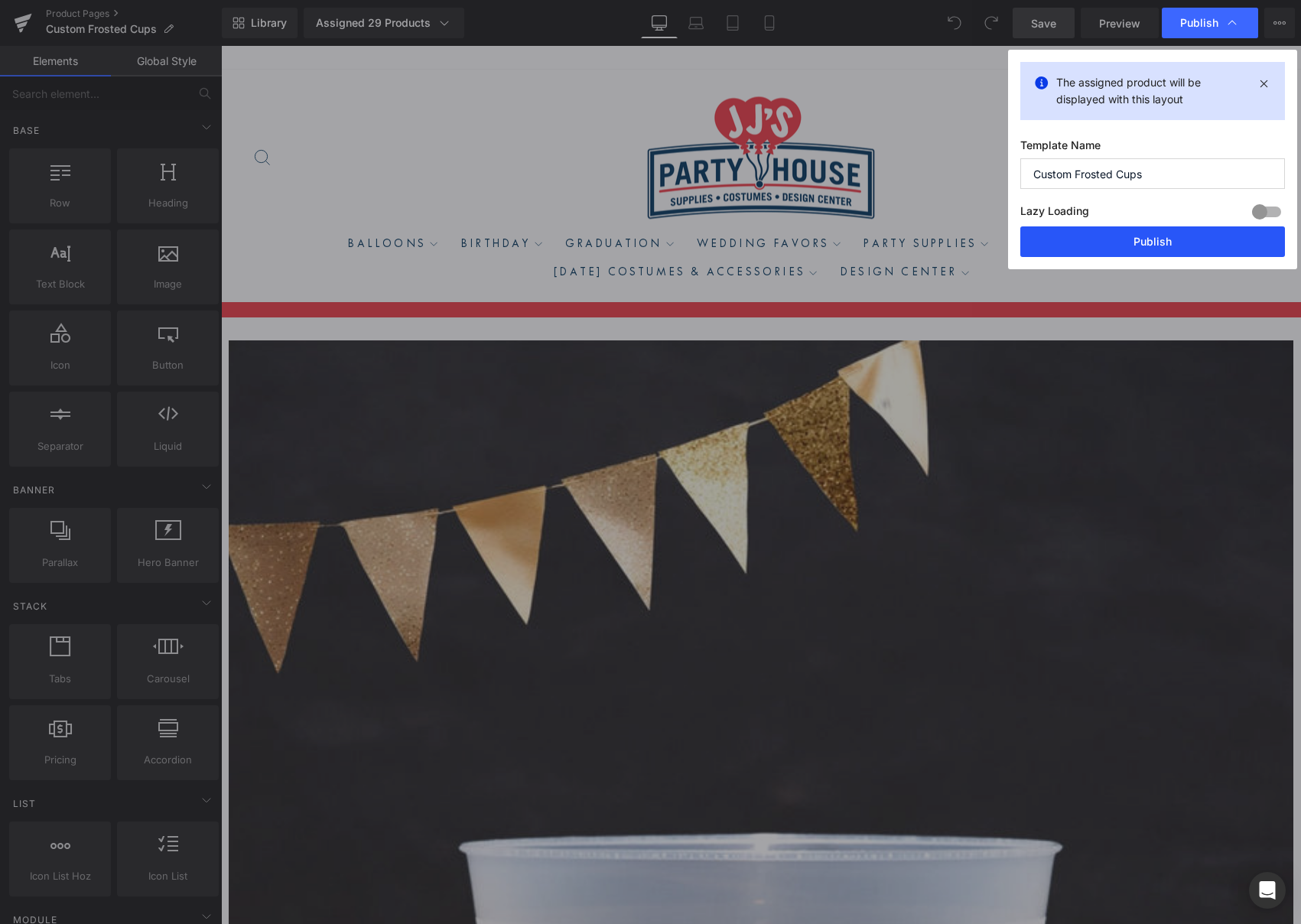
drag, startPoint x: 902, startPoint y: 190, endPoint x: 1123, endPoint y: 236, distance: 225.7
click at [1123, 236] on button "Publish" at bounding box center [1153, 241] width 265 height 31
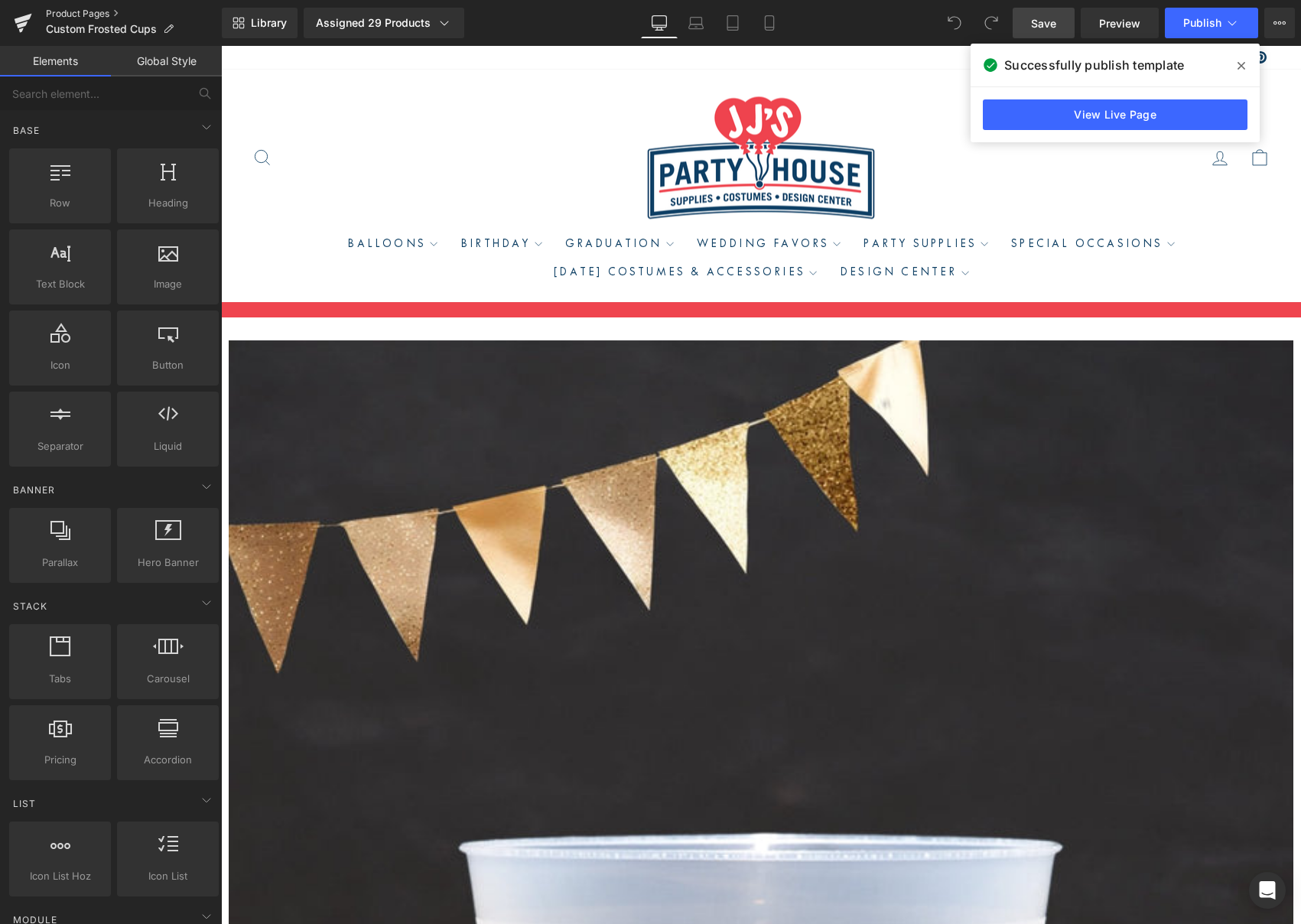
click at [99, 15] on link "Product Pages" at bounding box center [133, 13] width 176 height 12
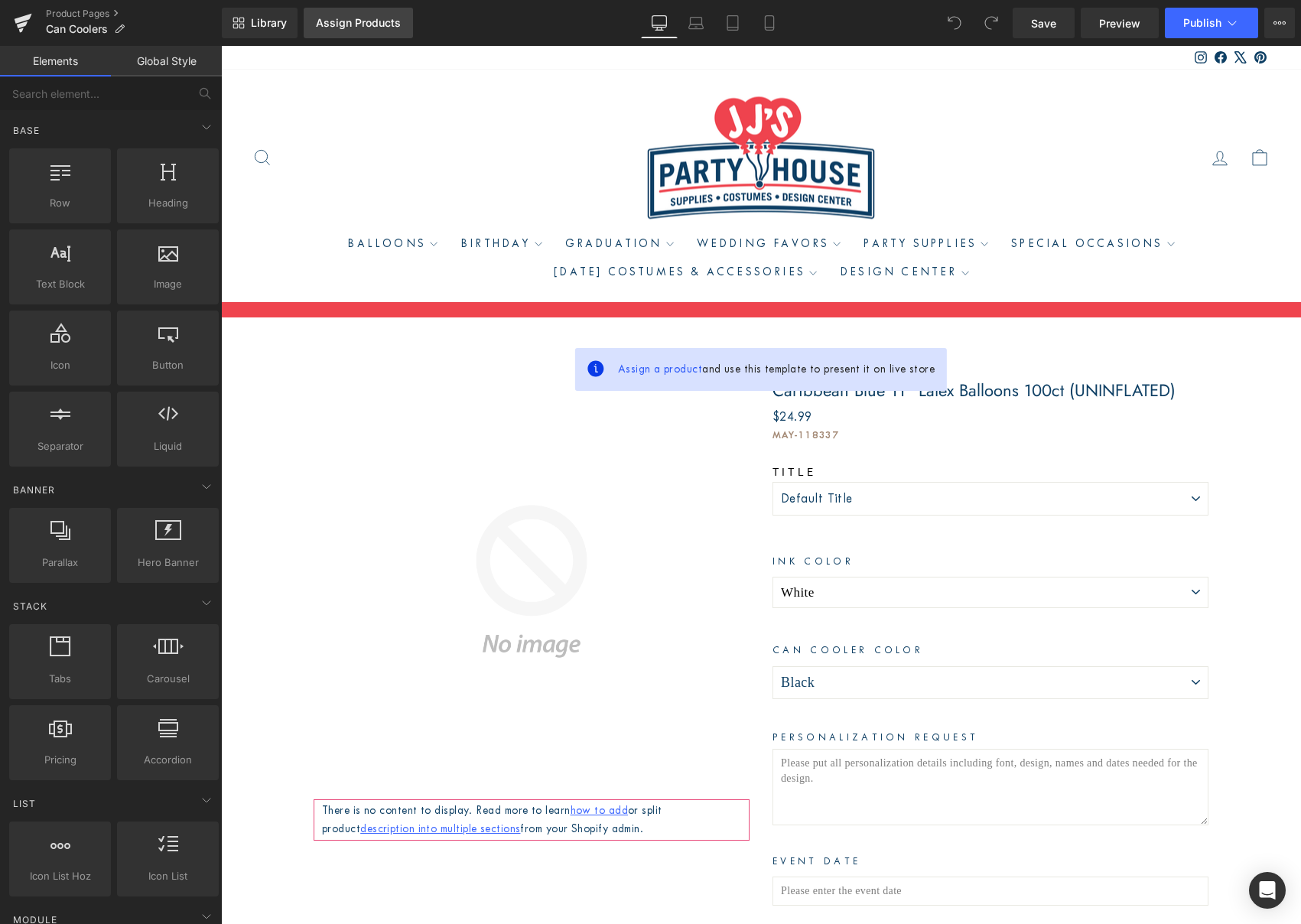
click at [349, 22] on div "Assign Products" at bounding box center [359, 22] width 85 height 12
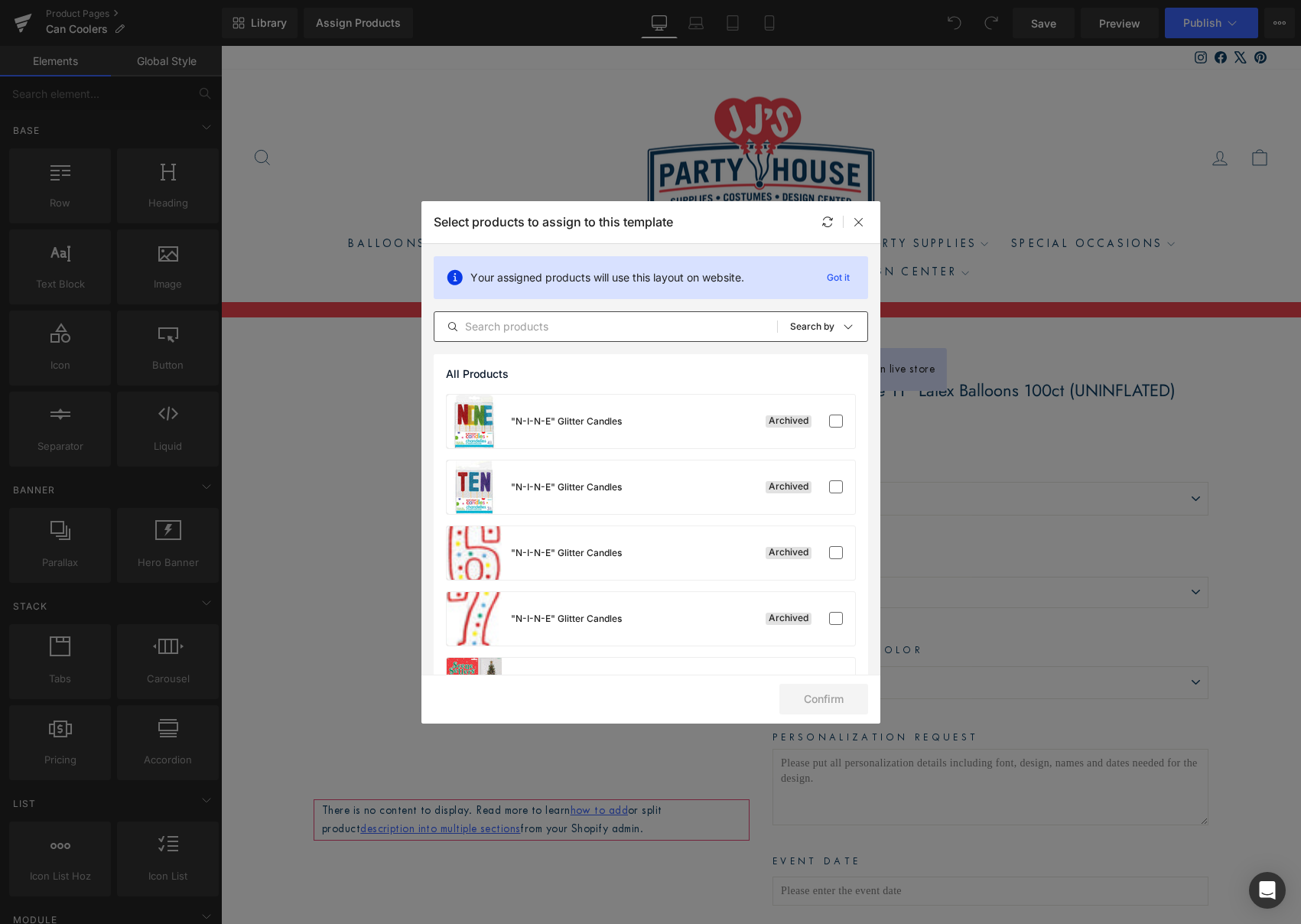
click at [555, 326] on input "text" at bounding box center [606, 326] width 343 height 18
paste input "Custom Tailgate Party Can Cooler"
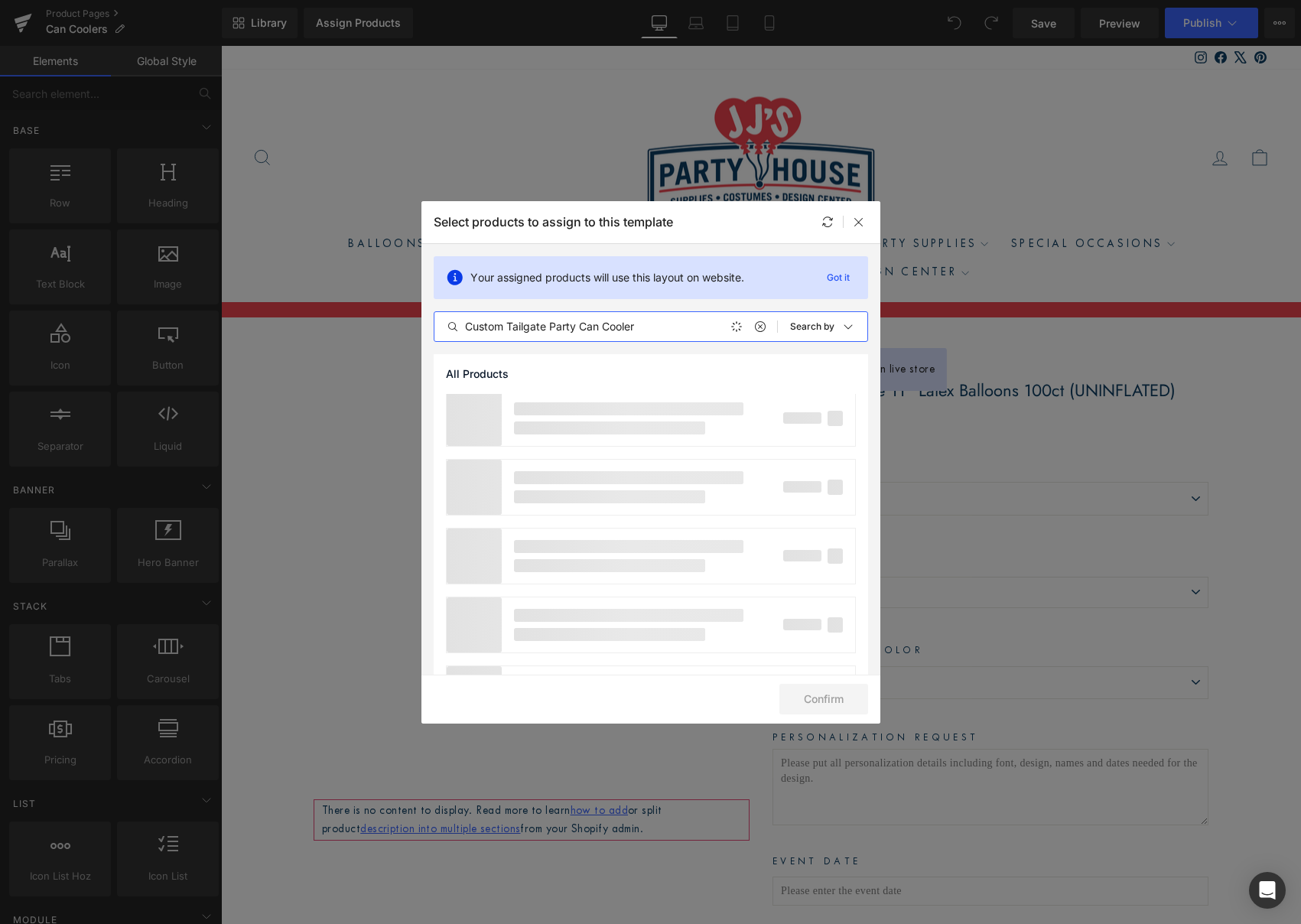
scroll to position [0, 0]
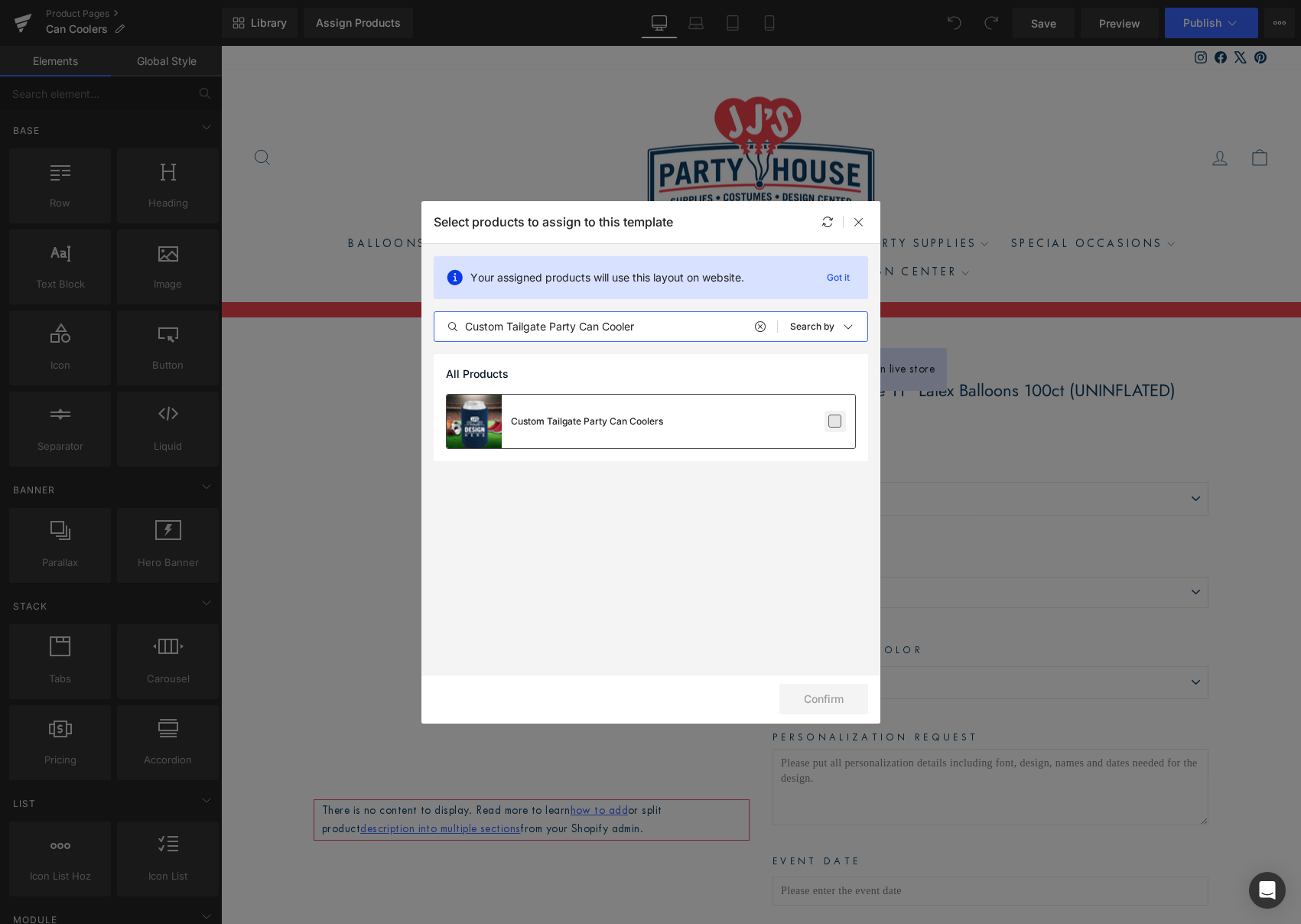
type input "Custom Tailgate Party Can Cooler"
click at [831, 424] on label at bounding box center [835, 421] width 14 height 14
click at [836, 421] on input "checkbox" at bounding box center [836, 421] width 0 height 0
click at [826, 701] on button "Confirm" at bounding box center [823, 699] width 89 height 31
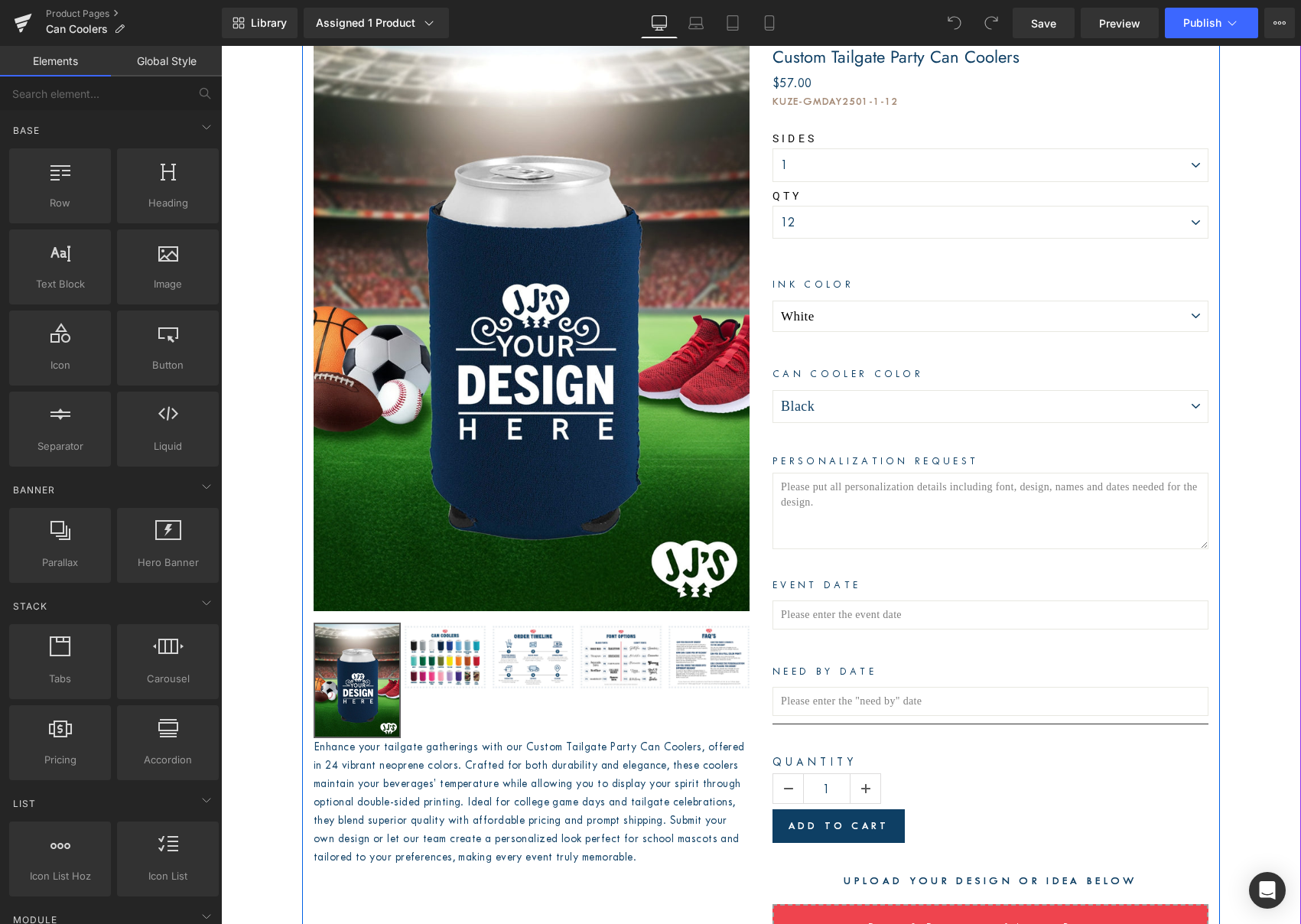
scroll to position [332, 0]
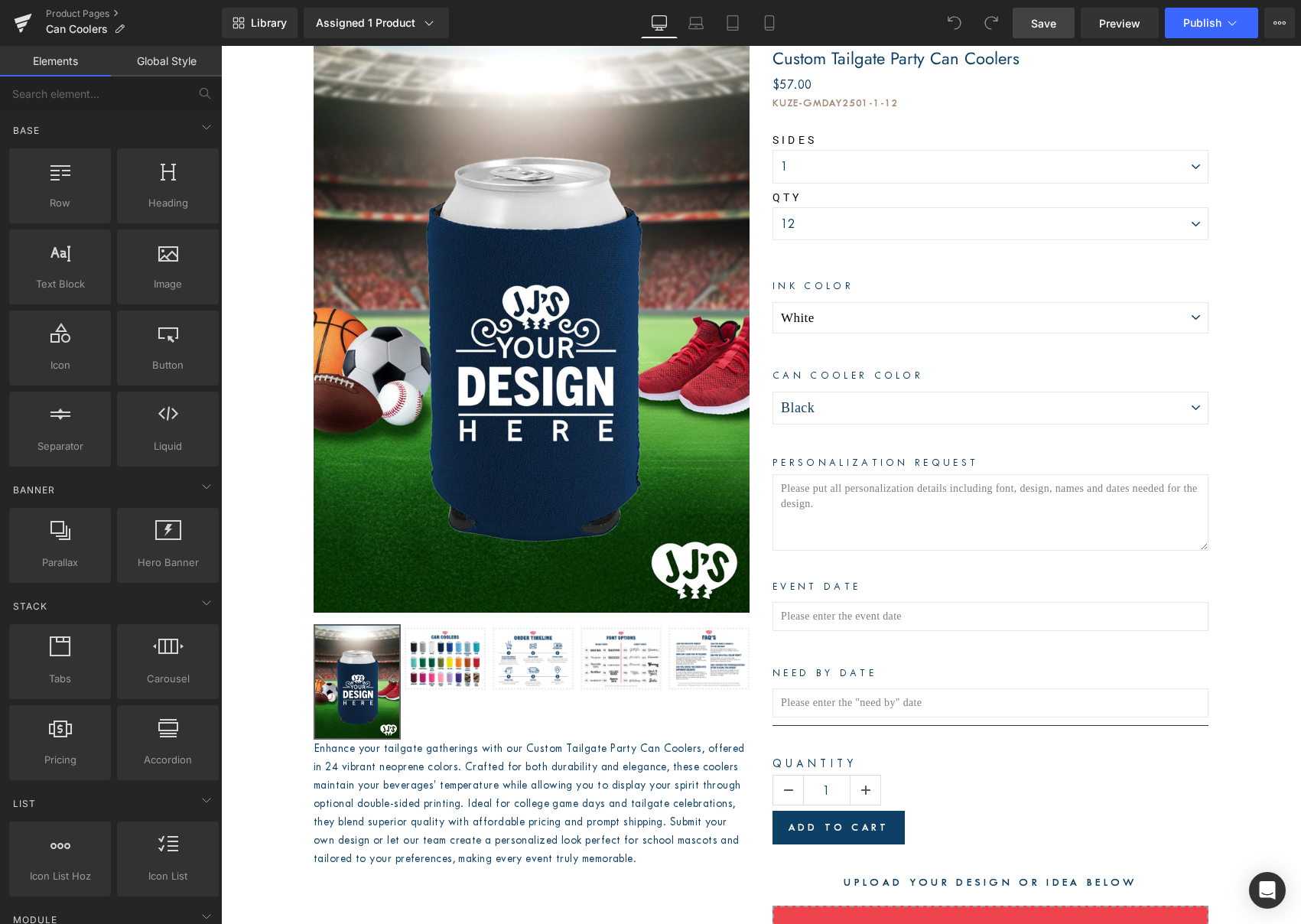
drag, startPoint x: 1039, startPoint y: 15, endPoint x: 1067, endPoint y: 18, distance: 28.2
click at [1039, 15] on span "Save" at bounding box center [1043, 22] width 25 height 16
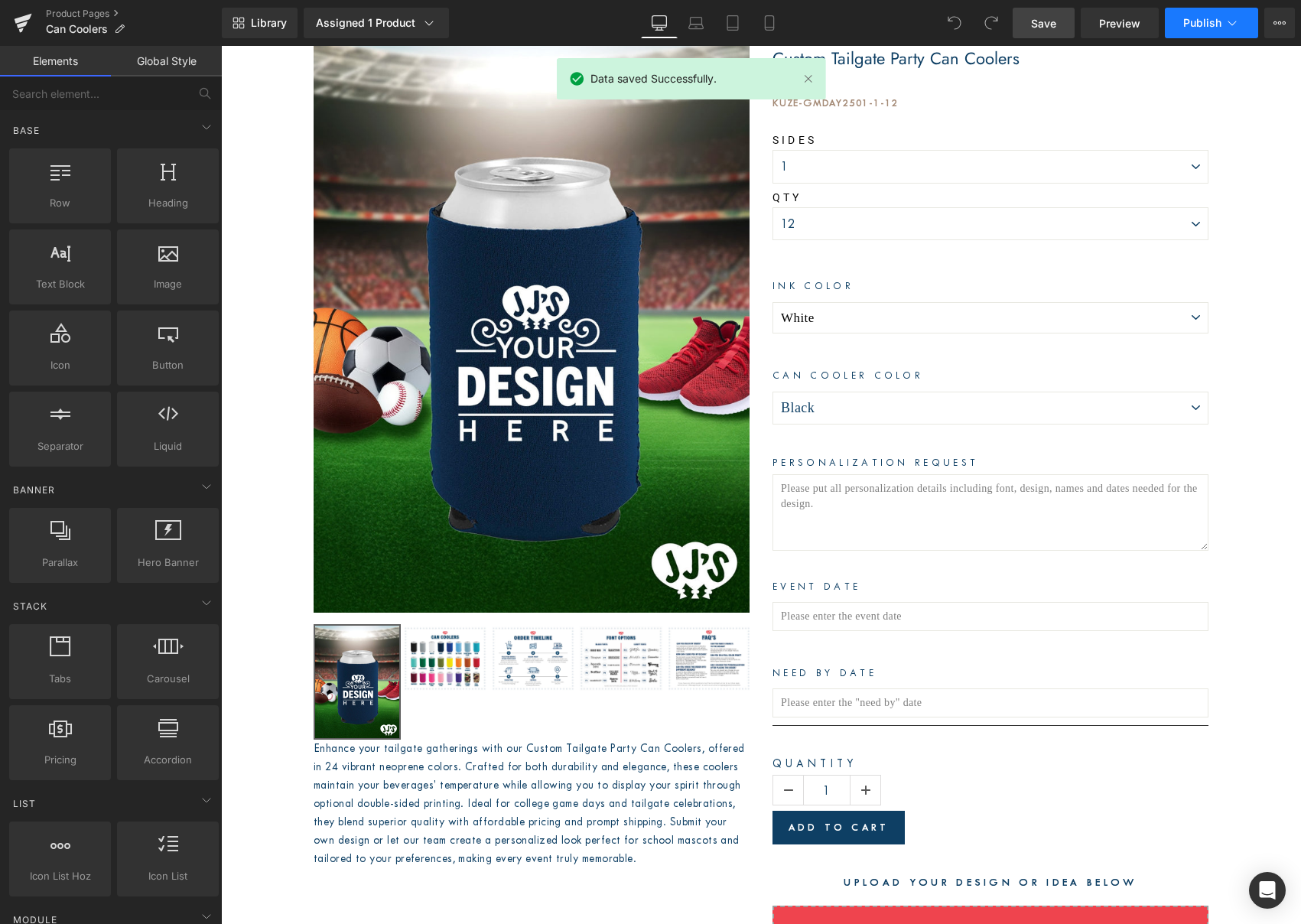
click at [1191, 28] on span "Publish" at bounding box center [1202, 22] width 38 height 12
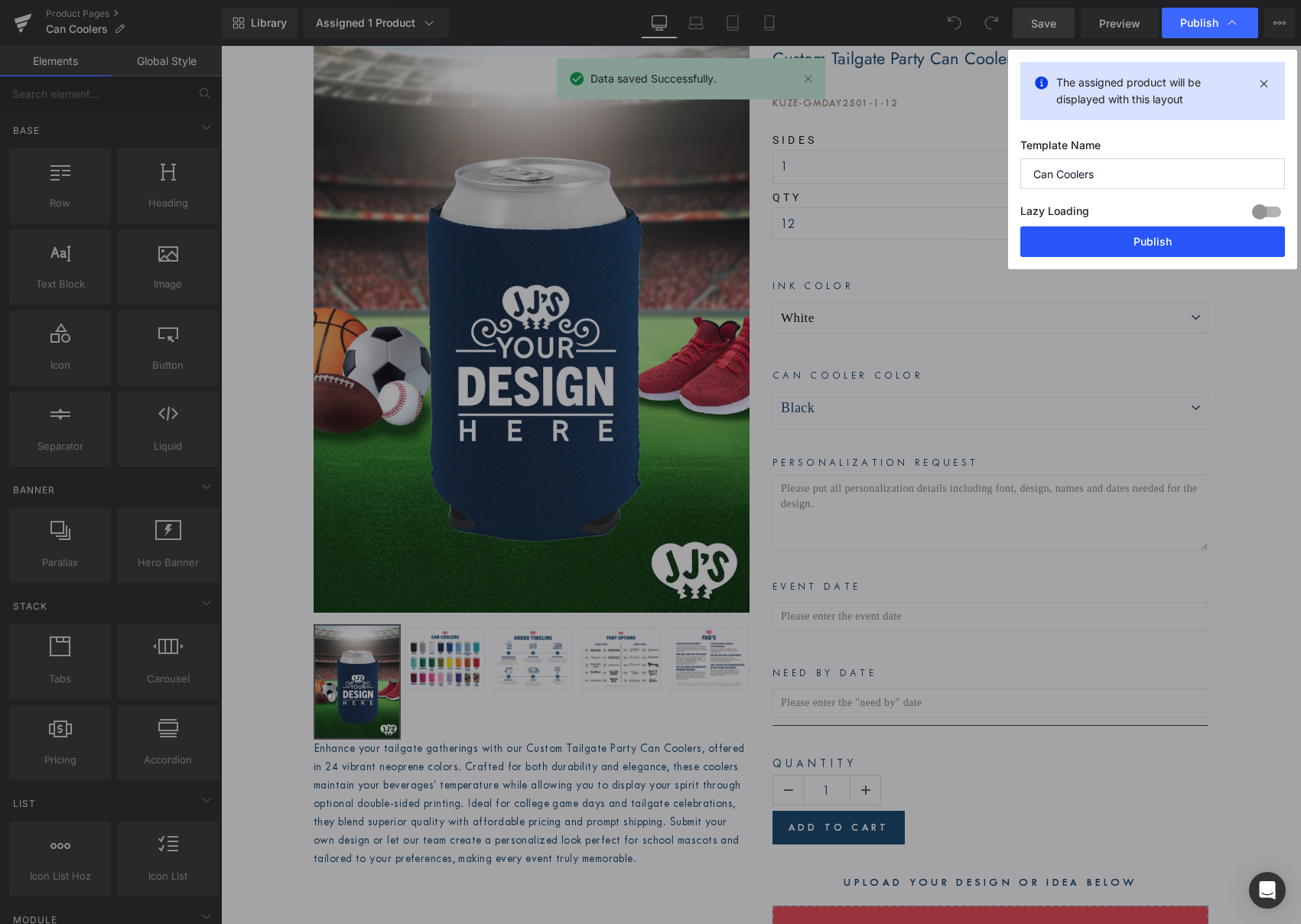
click at [1135, 234] on button "Publish" at bounding box center [1153, 241] width 265 height 31
